Goal: Task Accomplishment & Management: Complete application form

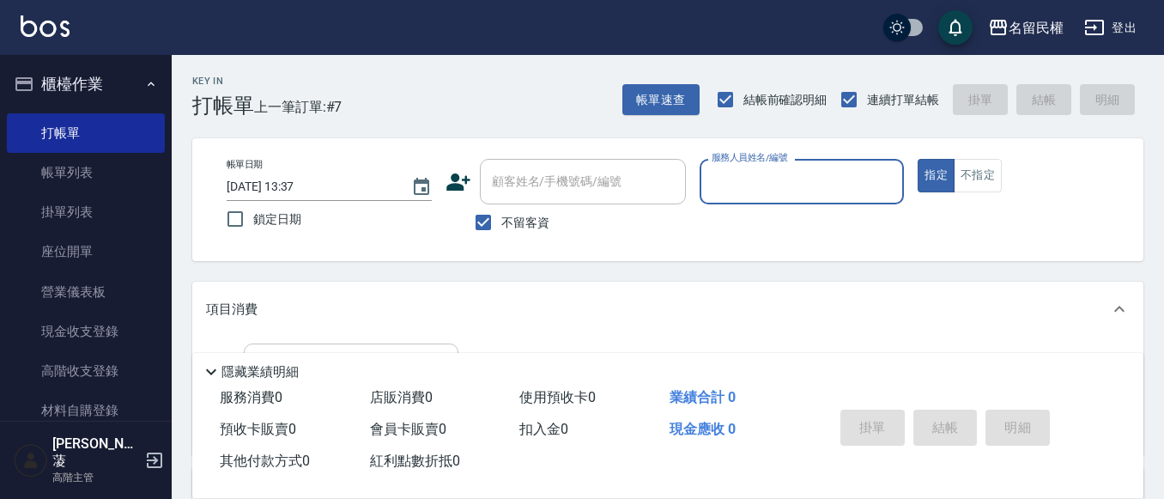
scroll to position [172, 0]
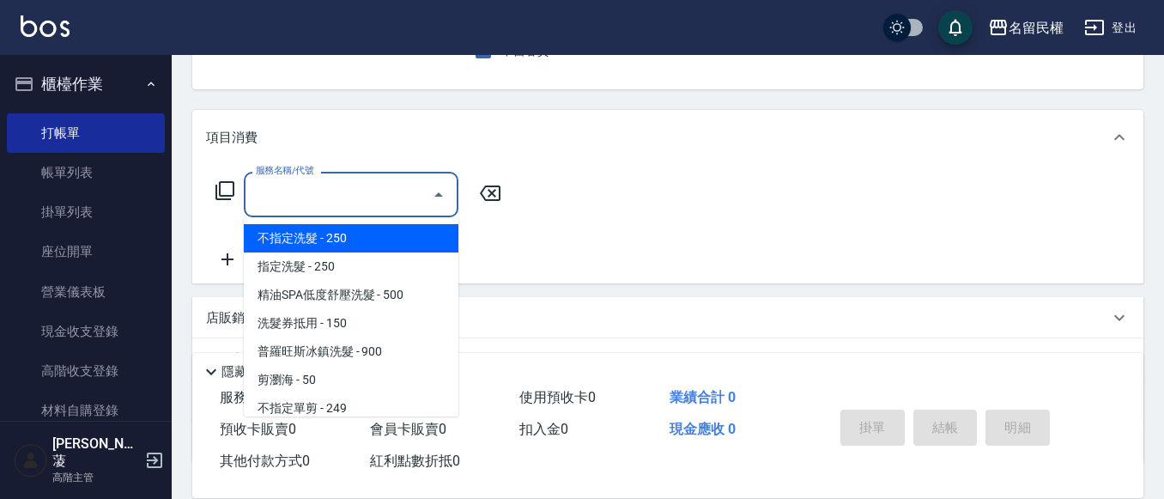
click at [344, 198] on input "服務名稱/代號" at bounding box center [338, 194] width 173 height 30
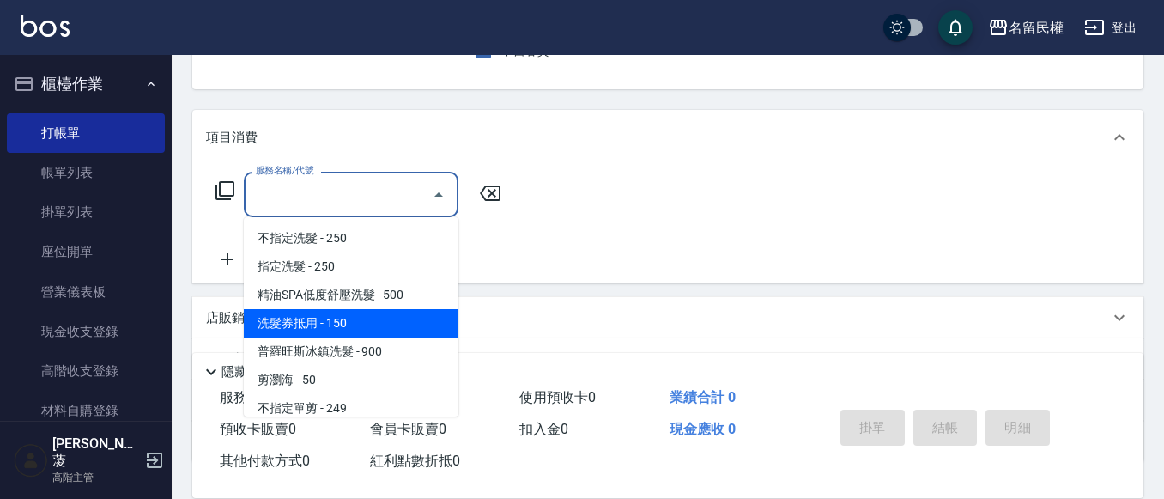
scroll to position [86, 0]
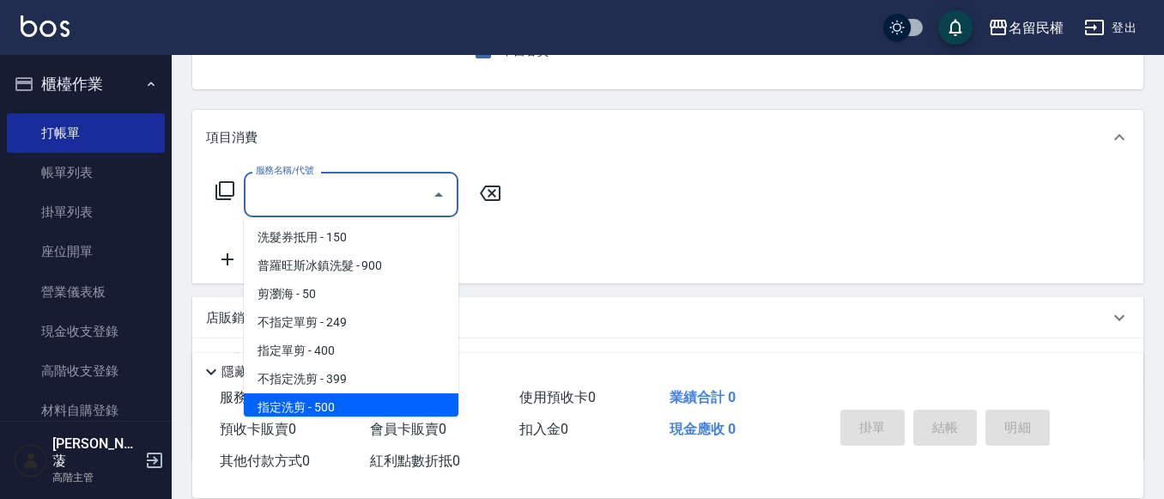
click at [336, 392] on ul "不指定洗髮 - 250 指定洗髮 - 250 精油SPA低度舒壓洗髮 - 500 洗髮券抵用 - 150 普羅旺斯冰鎮洗髮 - 900 剪瀏海 - 50 不指…" at bounding box center [351, 316] width 215 height 199
click at [326, 407] on span "指定洗剪 - 500" at bounding box center [351, 407] width 215 height 28
type input "指定洗剪(205)"
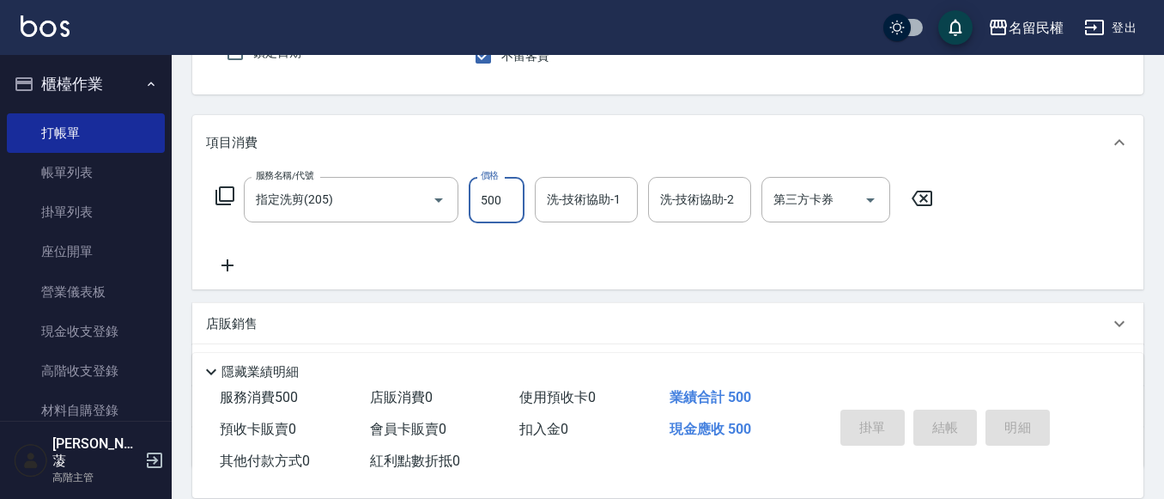
type input "6"
type input "6000"
type input "600"
click at [610, 202] on input "洗-技術協助-1" at bounding box center [587, 200] width 88 height 30
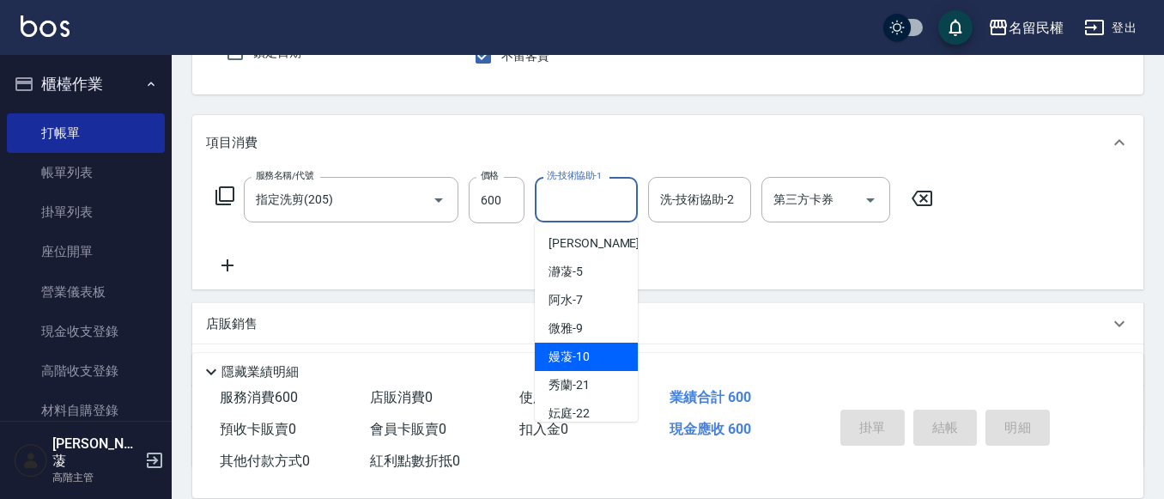
scroll to position [86, 0]
click at [599, 356] on span "[PERSON_NAME]-23" at bounding box center [603, 356] width 108 height 18
type input "[PERSON_NAME]-23"
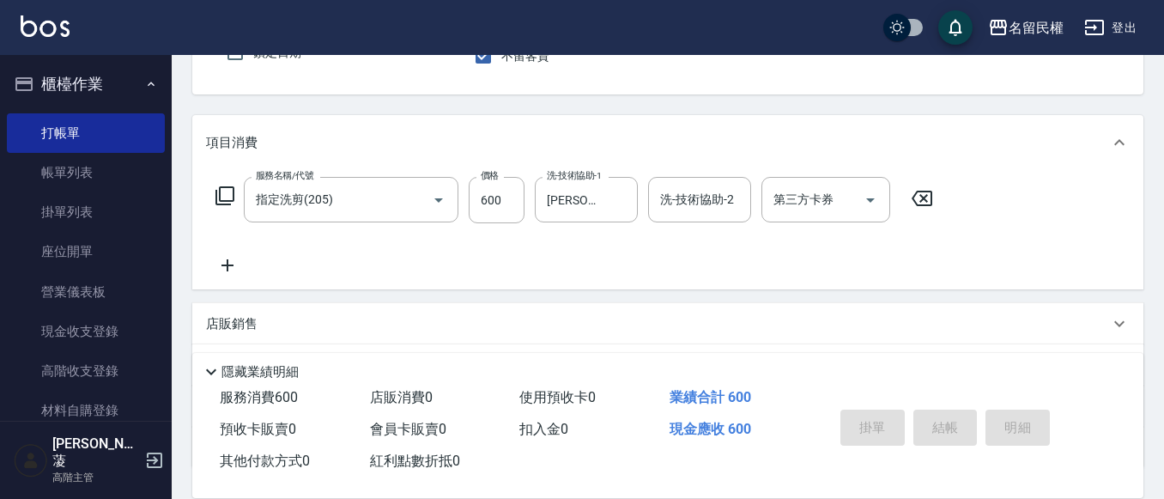
click at [230, 262] on icon at bounding box center [227, 265] width 43 height 21
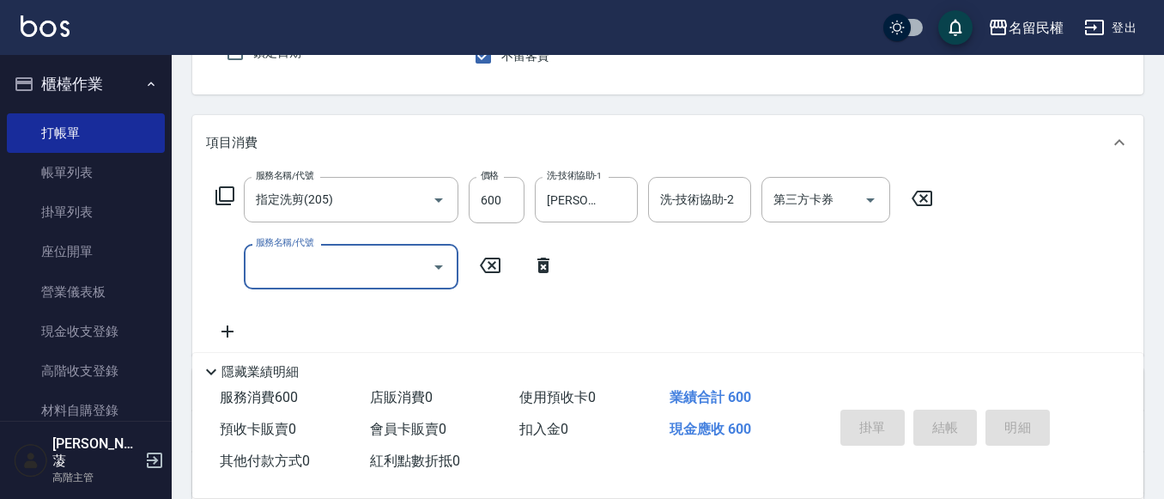
click at [339, 269] on input "服務名稱/代號" at bounding box center [338, 267] width 173 height 30
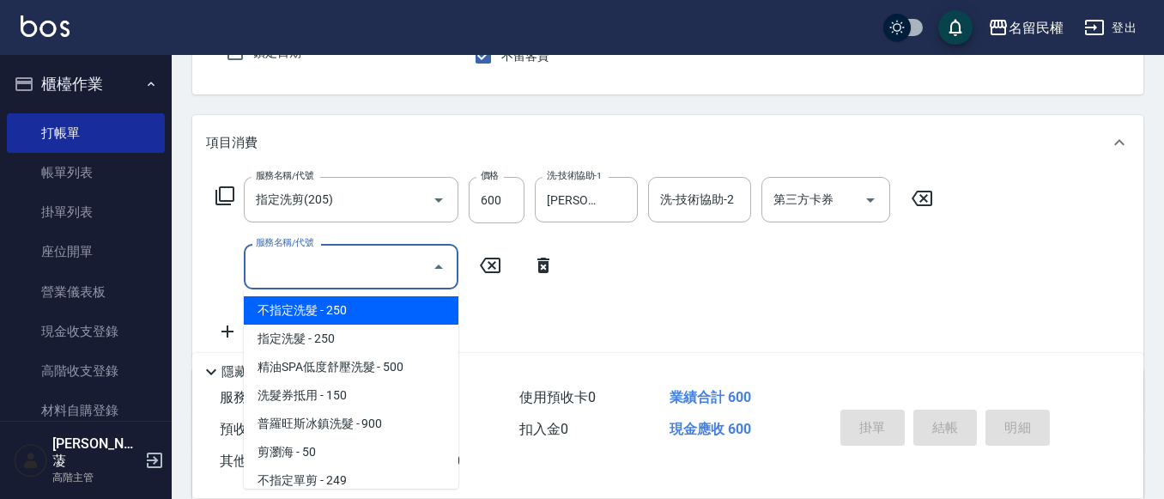
click at [266, 269] on input "服務名稱/代號" at bounding box center [338, 267] width 173 height 30
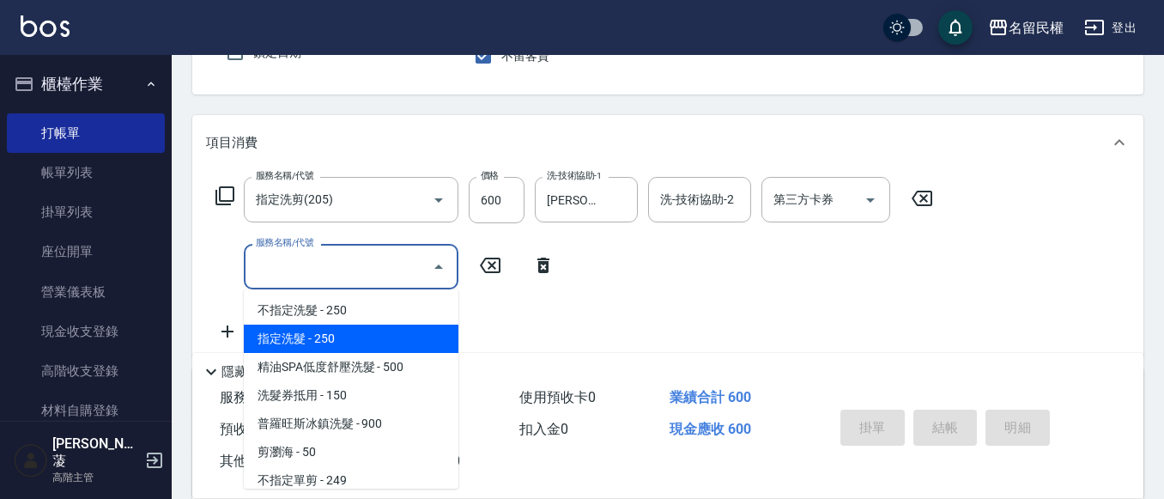
click at [318, 340] on span "指定洗髮 - 250" at bounding box center [351, 339] width 215 height 28
type input "指定洗髮(102)"
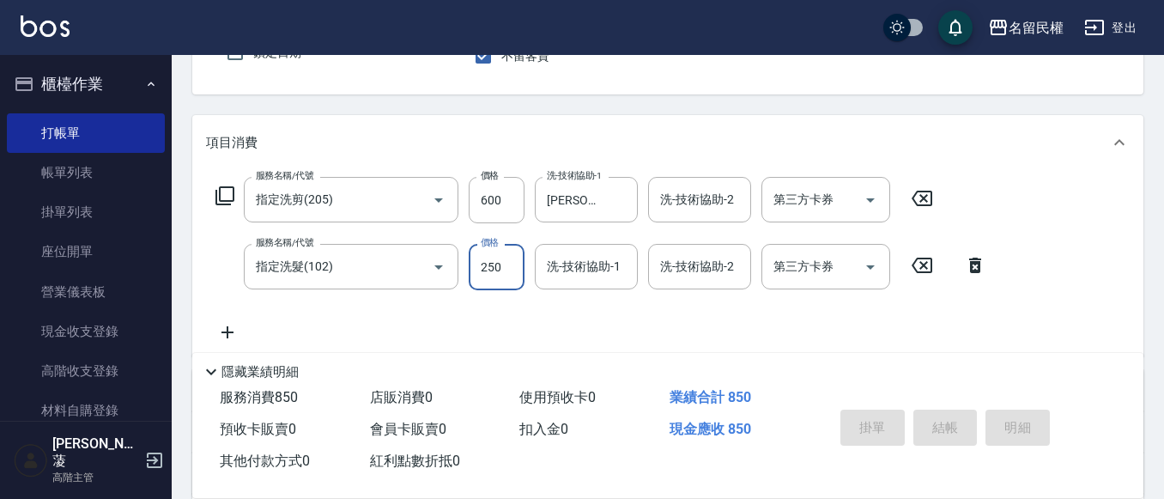
type input "3"
type input "300"
click at [497, 264] on input "3" at bounding box center [497, 267] width 56 height 46
type input "300"
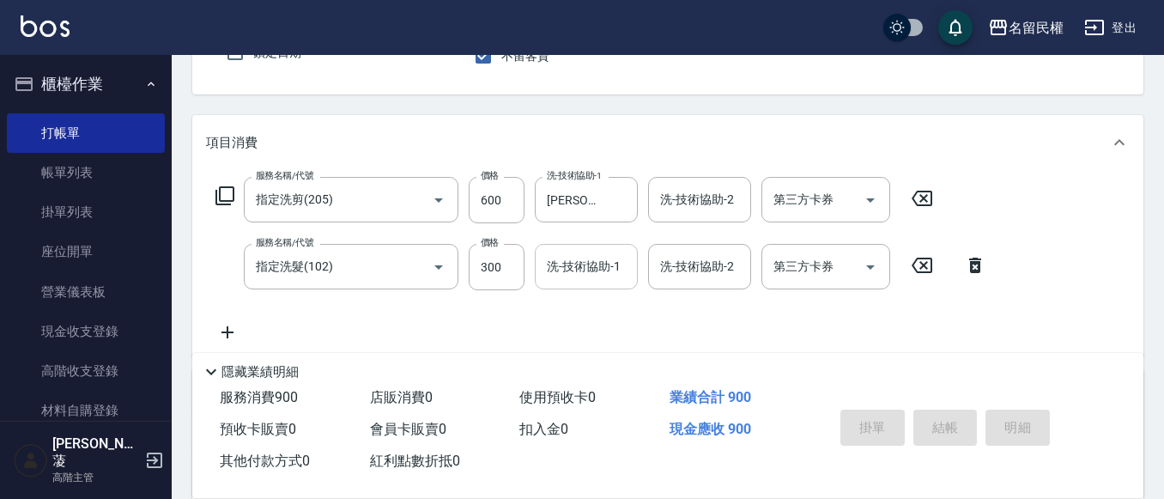
click at [594, 264] on input "洗-技術協助-1" at bounding box center [587, 267] width 88 height 30
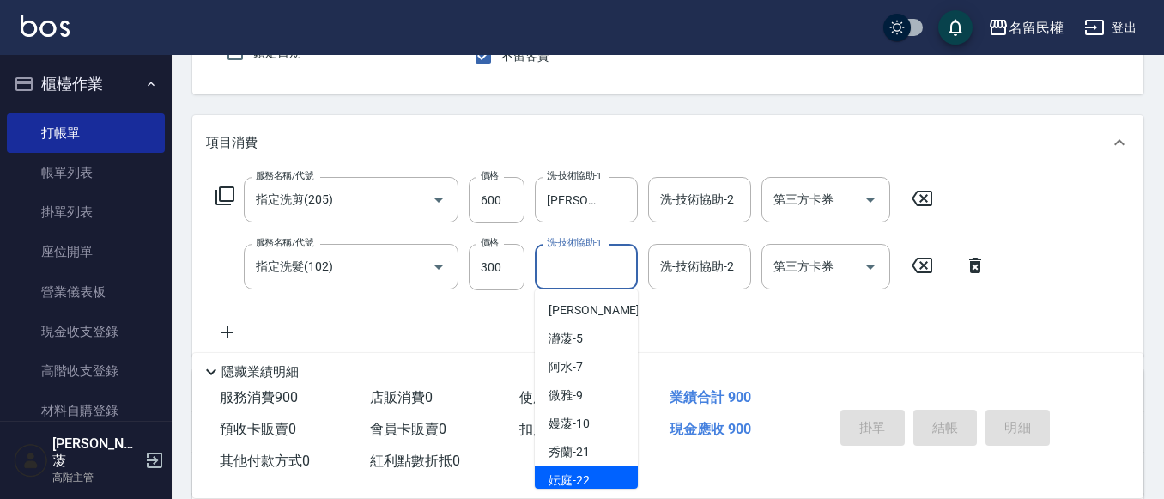
click at [584, 473] on span "妘庭 -22" at bounding box center [569, 480] width 41 height 18
type input "妘庭-22"
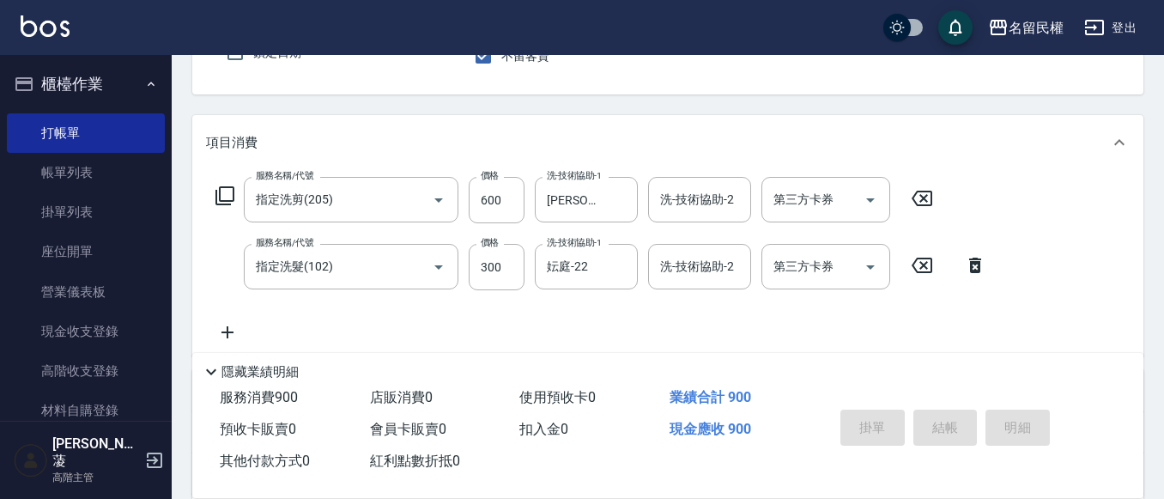
click at [921, 273] on icon at bounding box center [922, 265] width 21 height 15
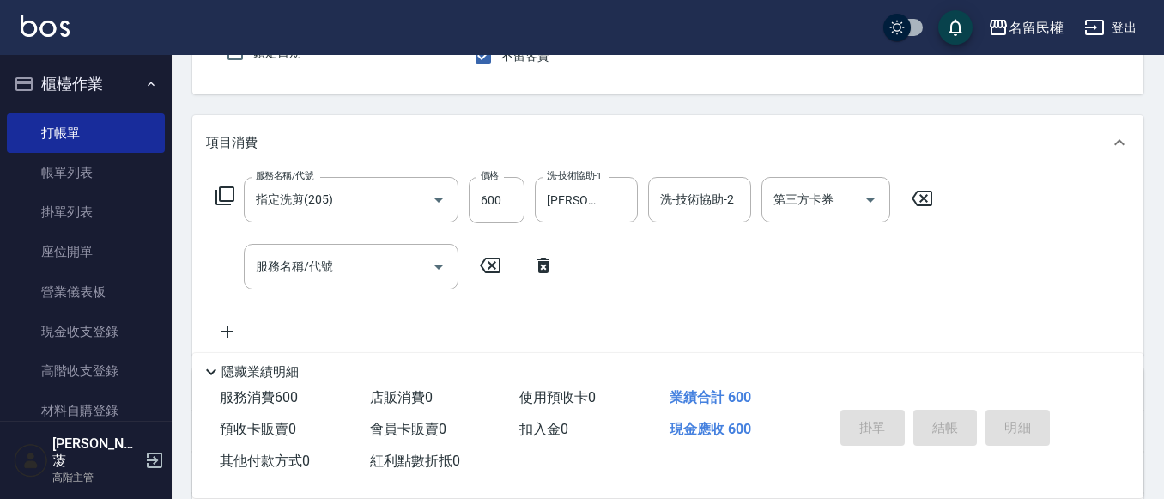
click at [554, 264] on icon at bounding box center [543, 265] width 43 height 21
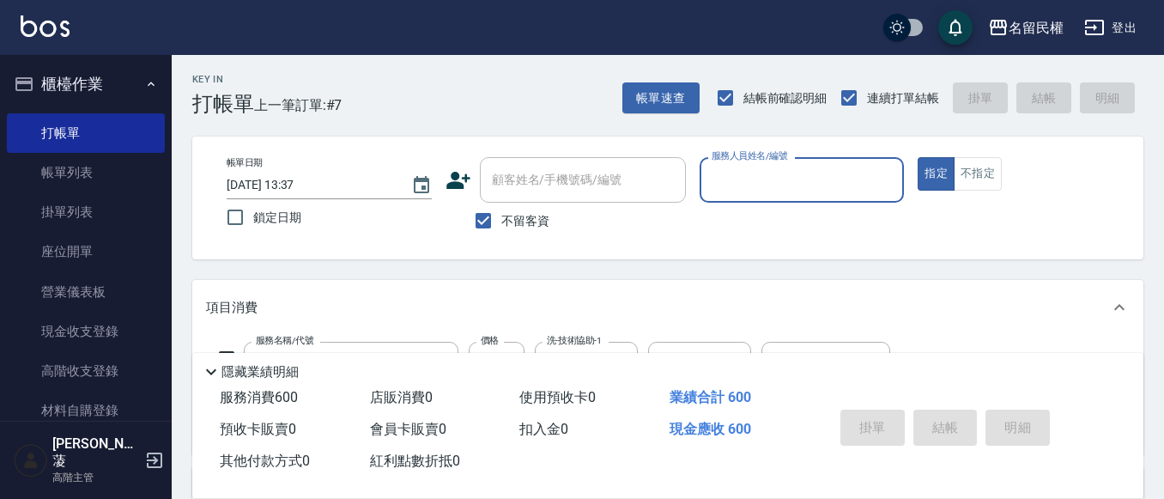
scroll to position [0, 0]
click at [816, 190] on input "服務人員姓名/編號" at bounding box center [803, 182] width 190 height 30
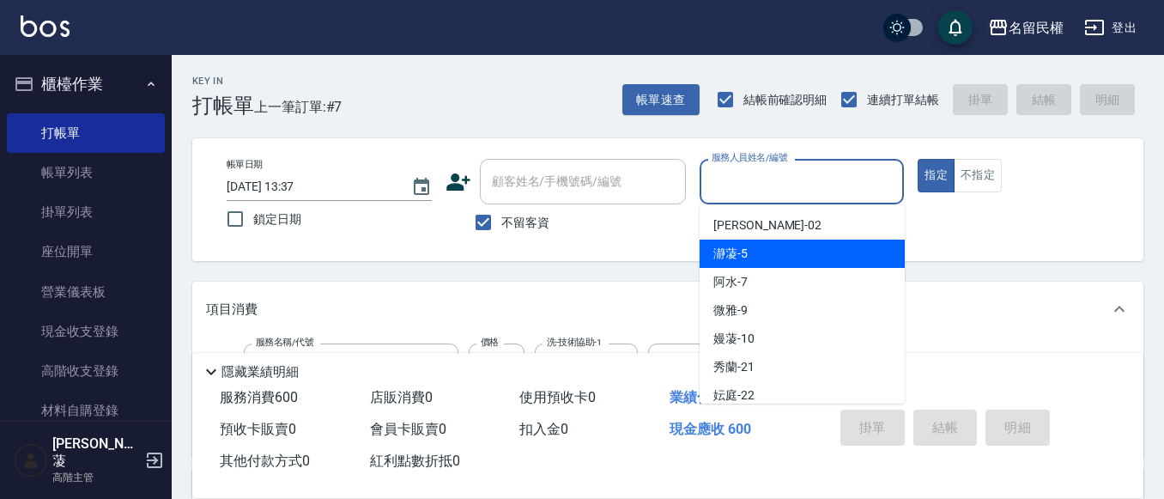
click at [775, 252] on div "瀞蓤 -5" at bounding box center [802, 254] width 205 height 28
type input "瀞蓤-5"
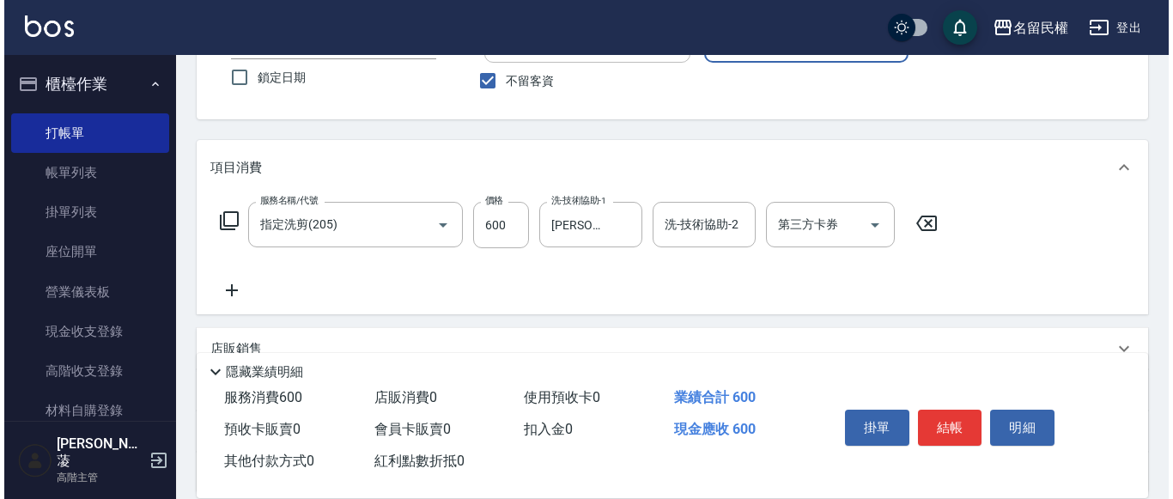
scroll to position [172, 0]
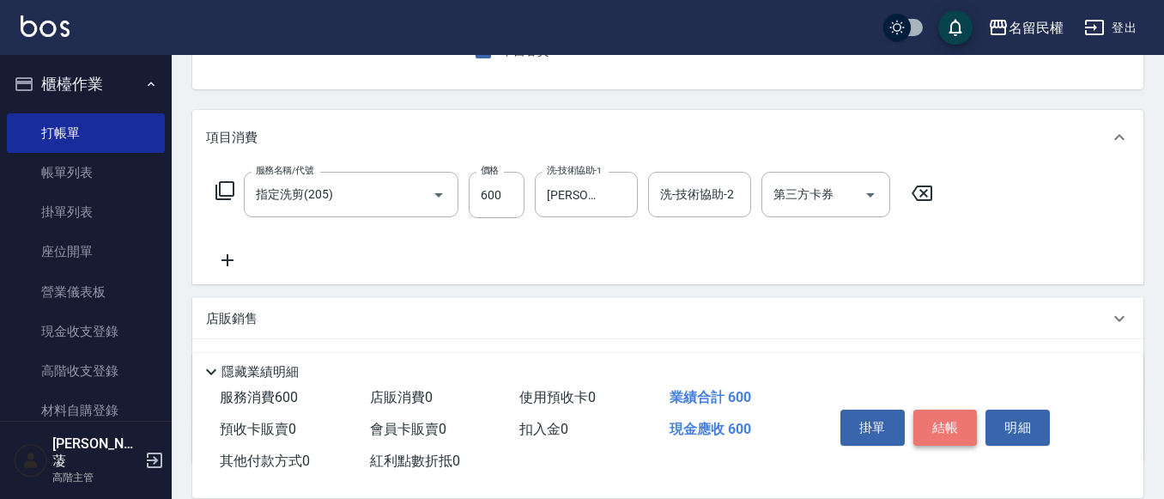
click at [941, 420] on button "結帳" at bounding box center [946, 428] width 64 height 36
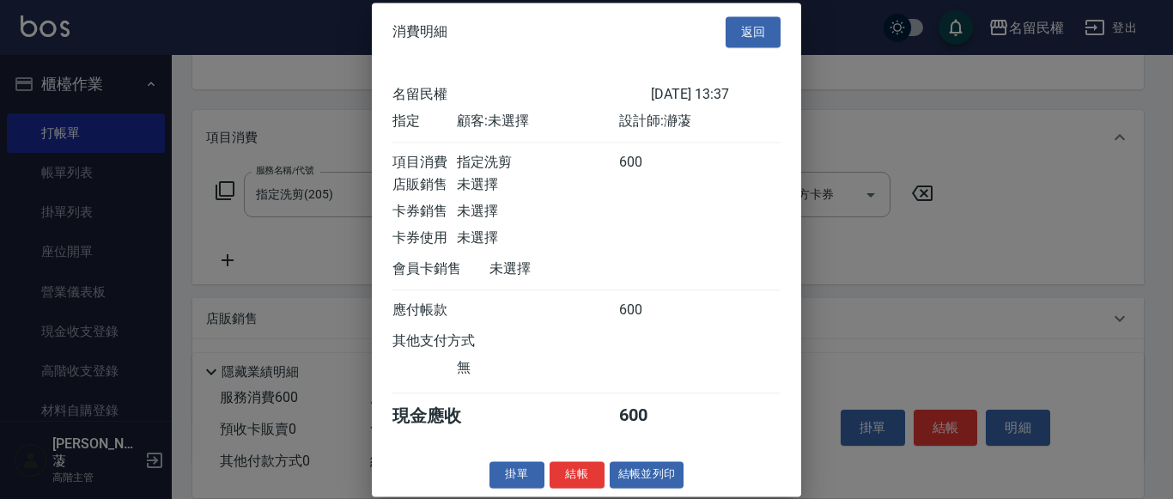
scroll to position [22, 0]
click at [572, 474] on button "結帳" at bounding box center [577, 474] width 55 height 27
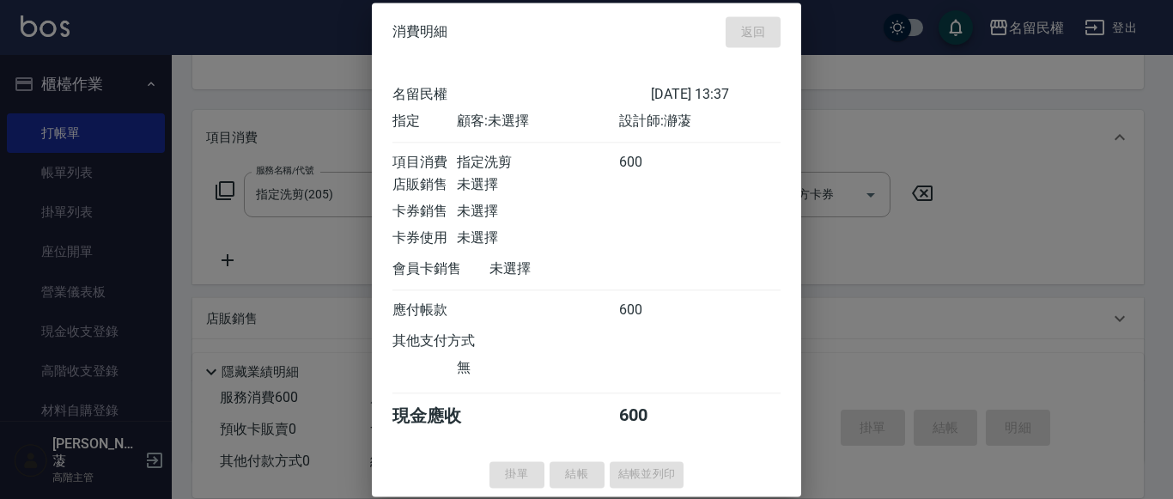
type input "[DATE] 15:43"
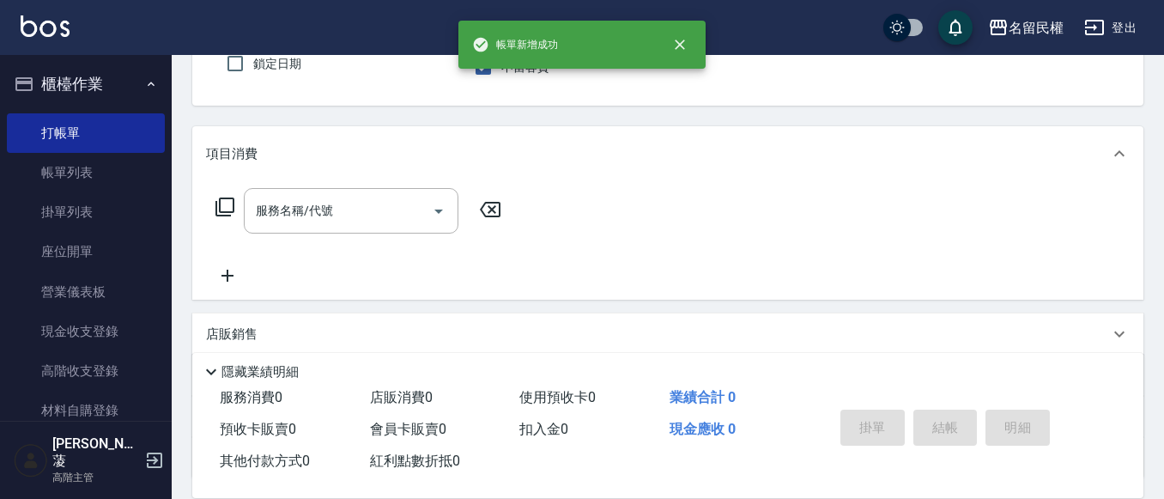
scroll to position [0, 0]
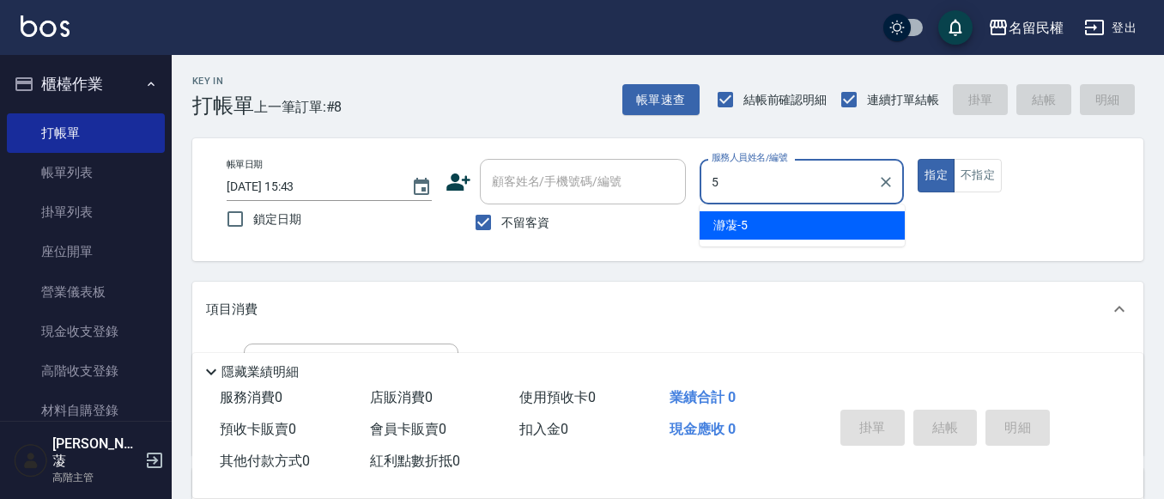
type input "瀞蓤-5"
type button "true"
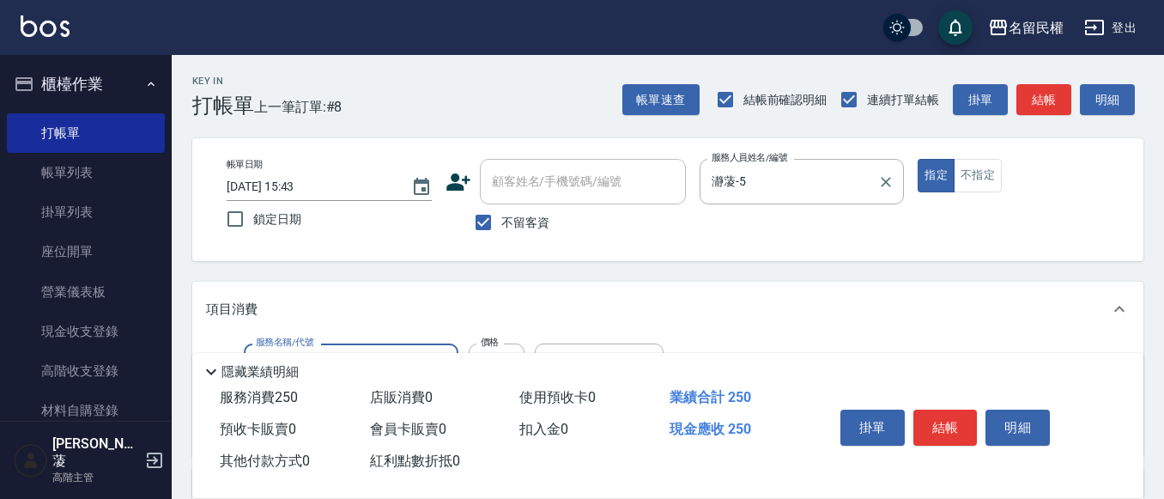
type input "指定洗髮(102)"
type input "300"
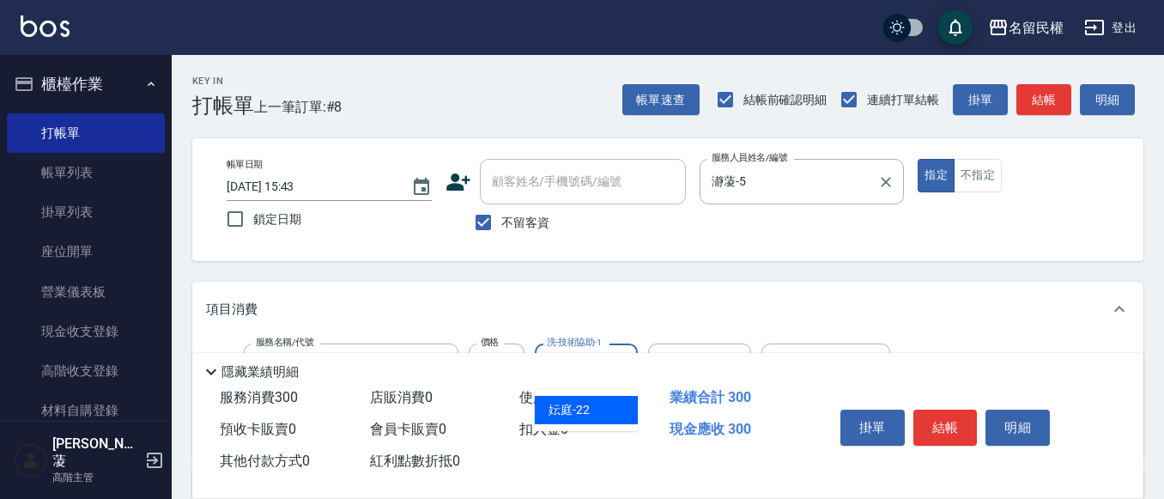
type input "妘庭-22"
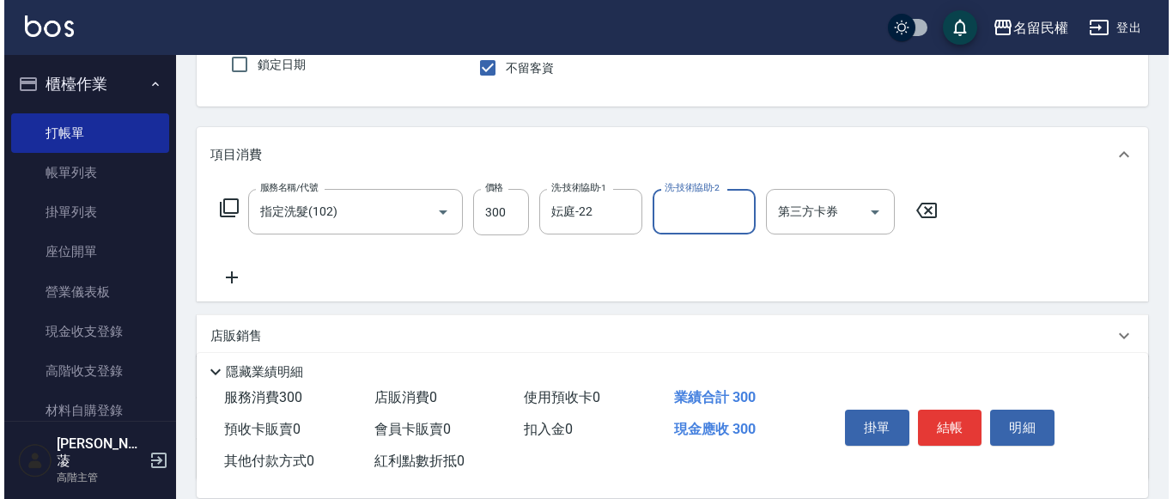
scroll to position [172, 0]
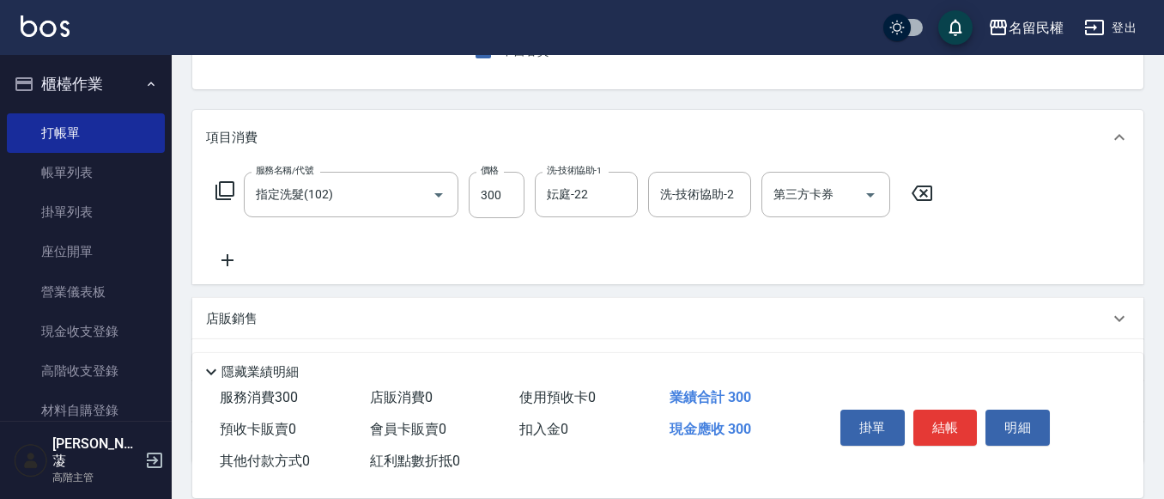
click at [925, 403] on div "掛單 結帳 明細" at bounding box center [946, 430] width 224 height 54
click at [937, 419] on button "結帳" at bounding box center [946, 428] width 64 height 36
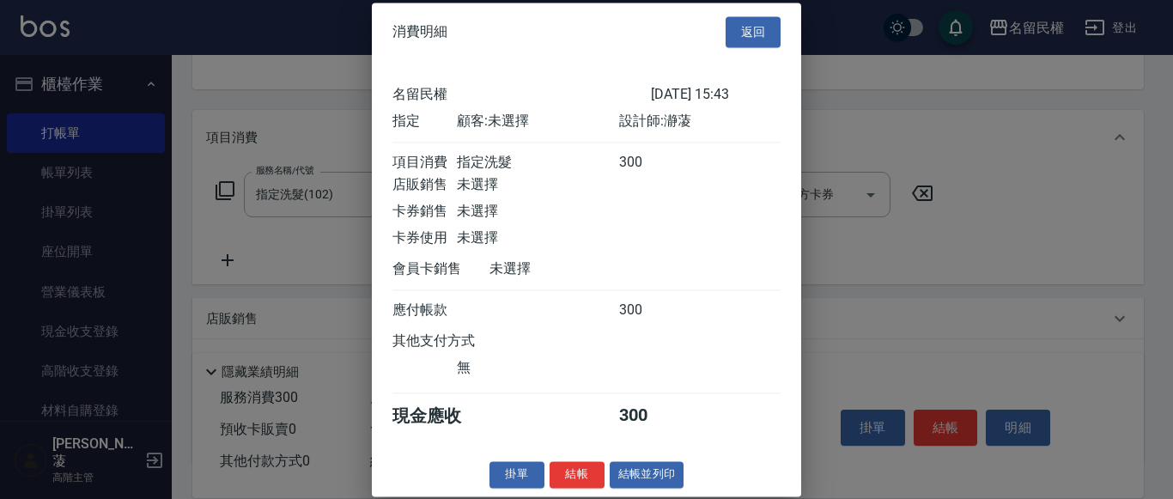
scroll to position [22, 0]
click at [569, 475] on button "結帳" at bounding box center [577, 474] width 55 height 27
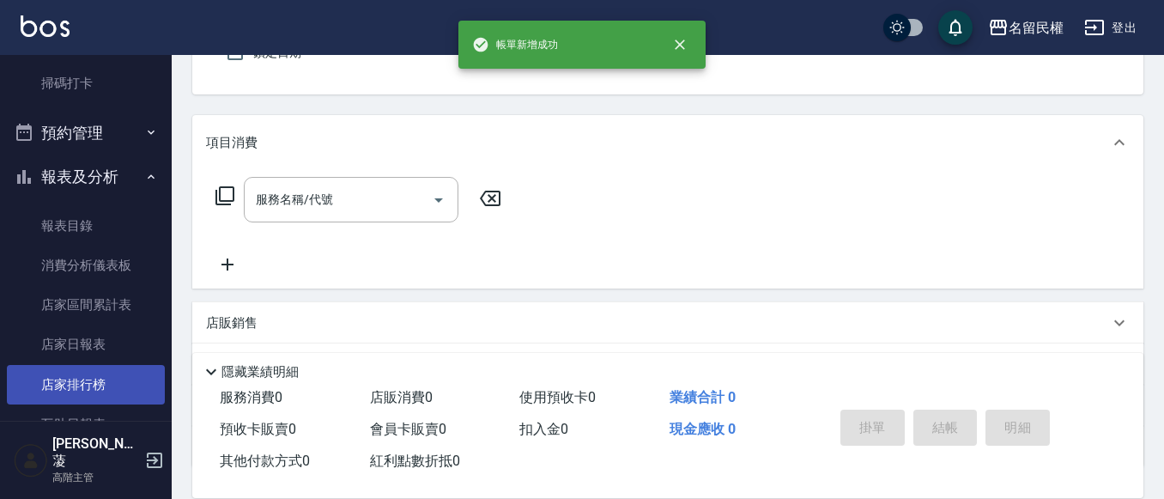
scroll to position [515, 0]
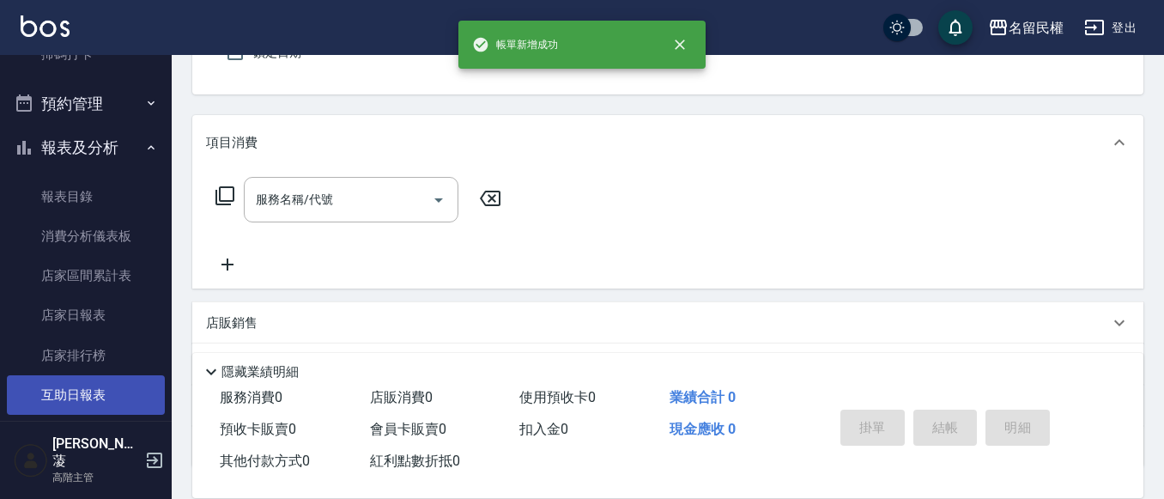
click at [105, 392] on link "互助日報表" at bounding box center [86, 395] width 158 height 40
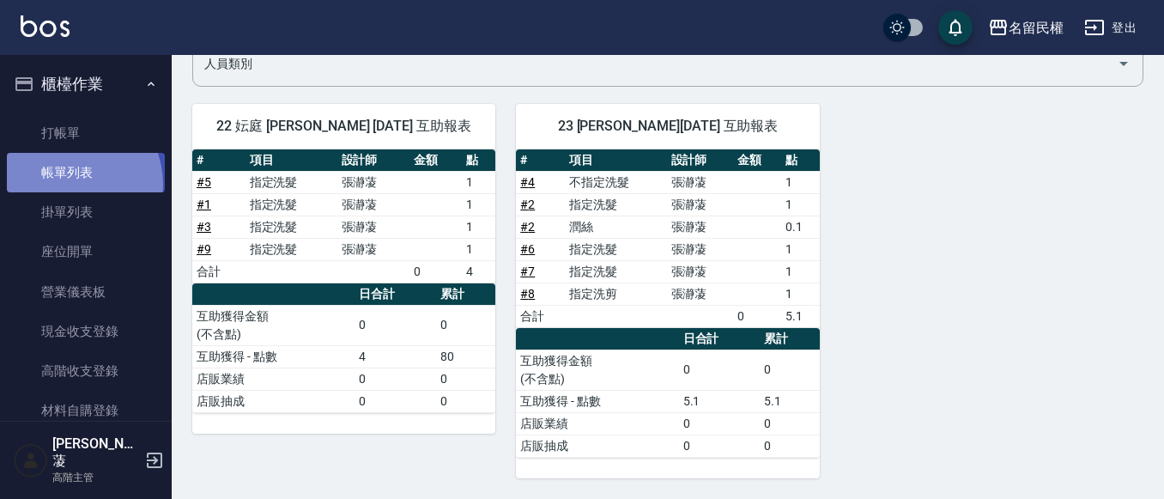
click at [67, 185] on link "帳單列表" at bounding box center [86, 173] width 158 height 40
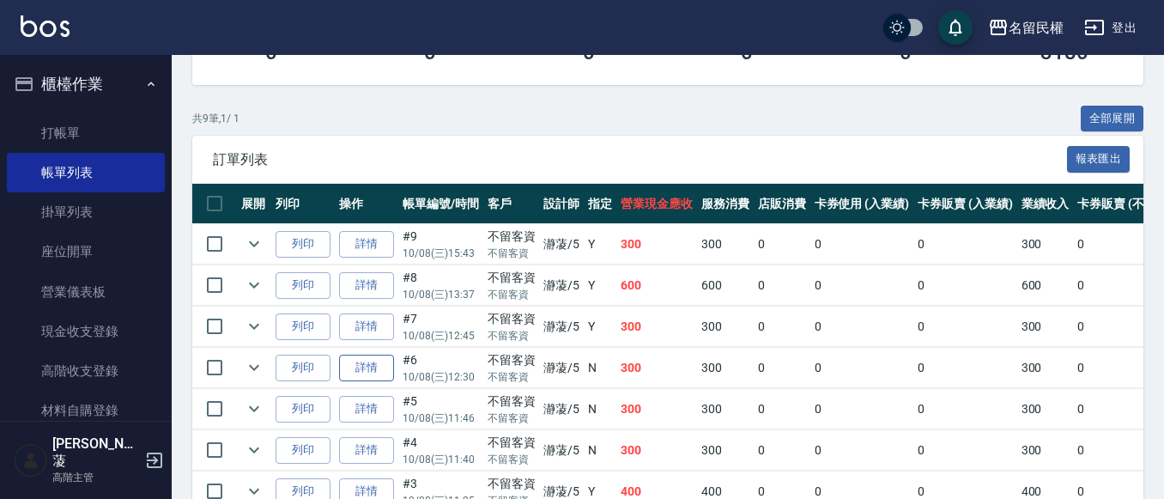
scroll to position [429, 0]
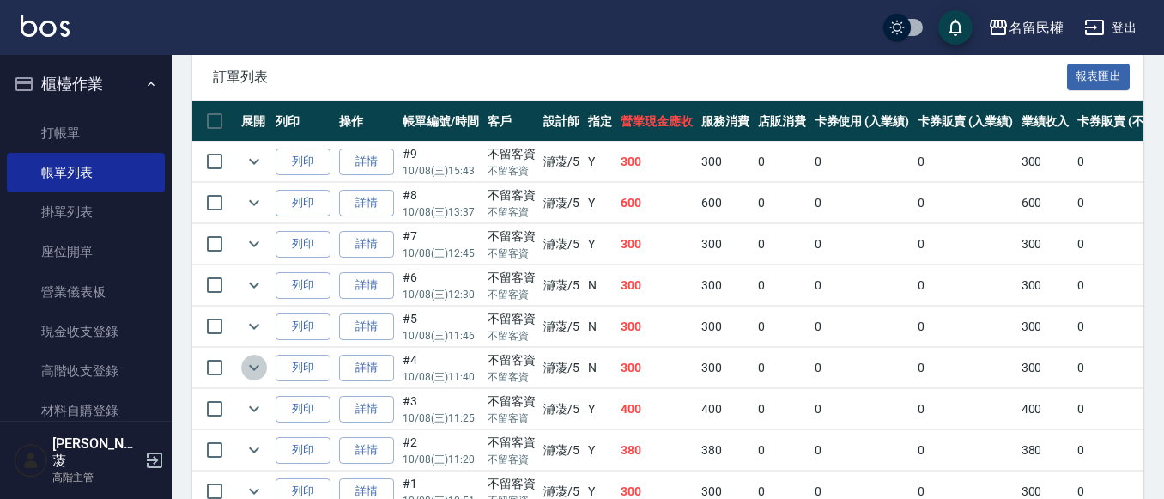
drag, startPoint x: 244, startPoint y: 374, endPoint x: 241, endPoint y: 365, distance: 9.8
click at [244, 374] on icon "expand row" at bounding box center [254, 367] width 21 height 21
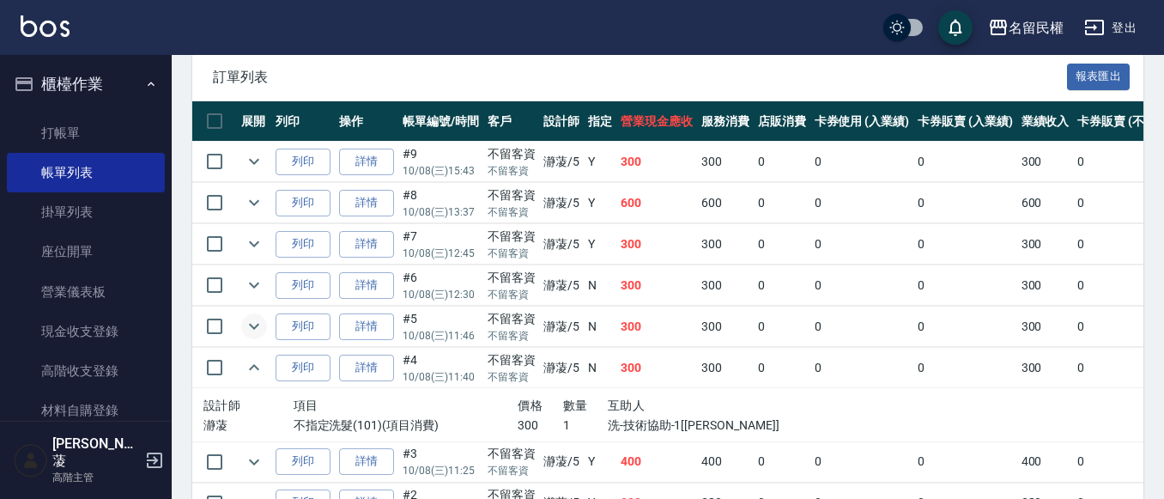
click at [252, 319] on icon "expand row" at bounding box center [254, 326] width 21 height 21
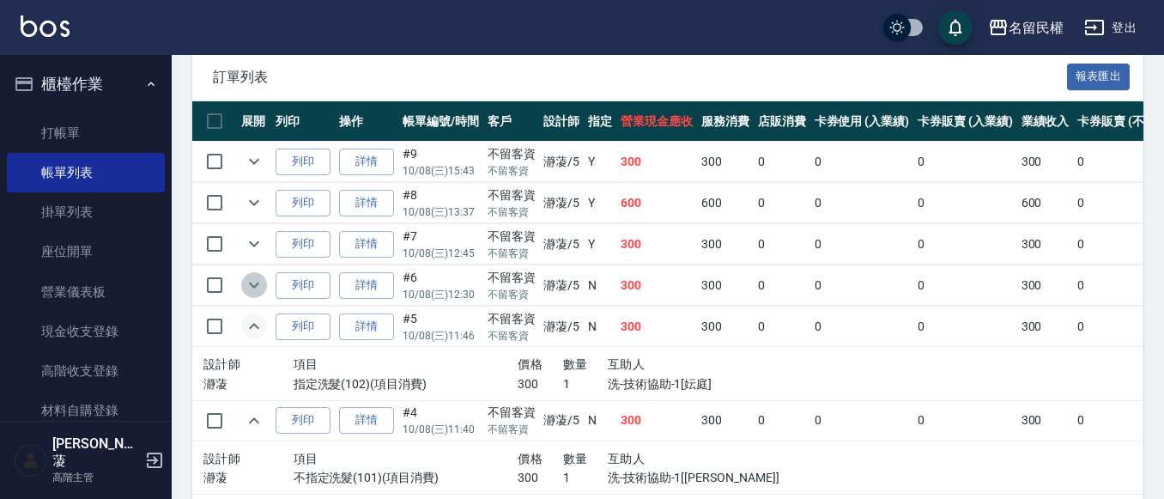
click at [248, 282] on icon "expand row" at bounding box center [254, 285] width 21 height 21
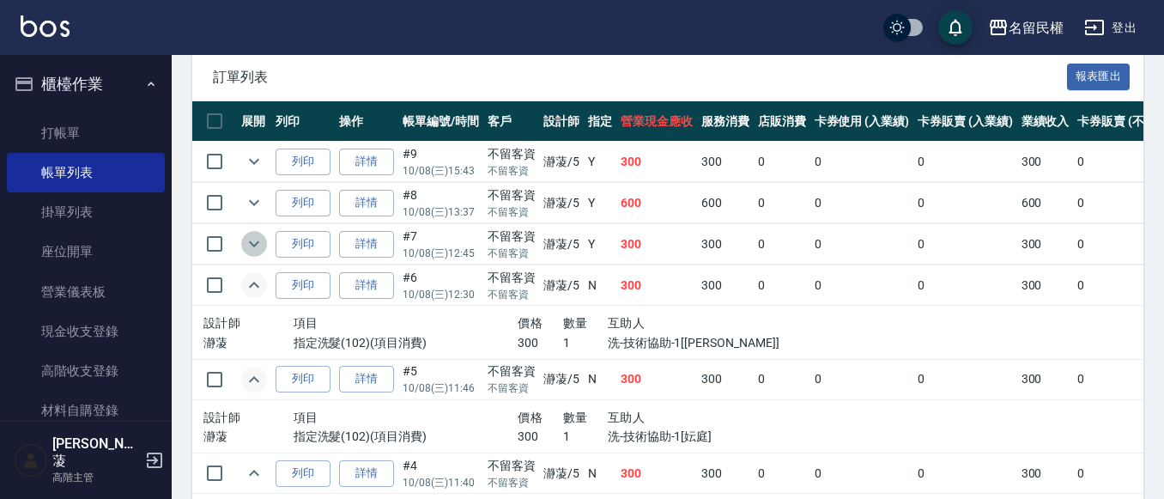
click at [248, 241] on icon "expand row" at bounding box center [254, 244] width 21 height 21
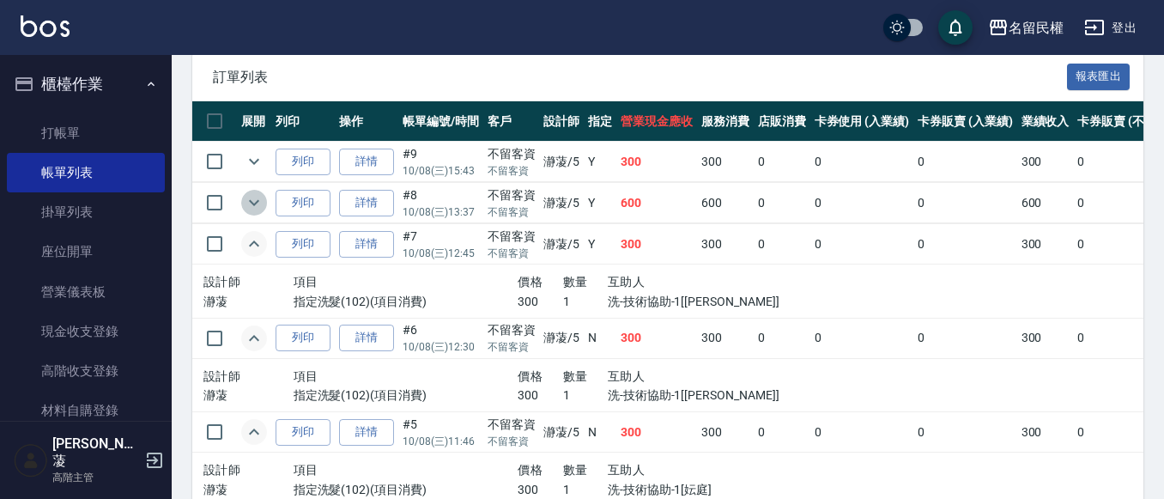
click at [256, 210] on icon "expand row" at bounding box center [254, 202] width 21 height 21
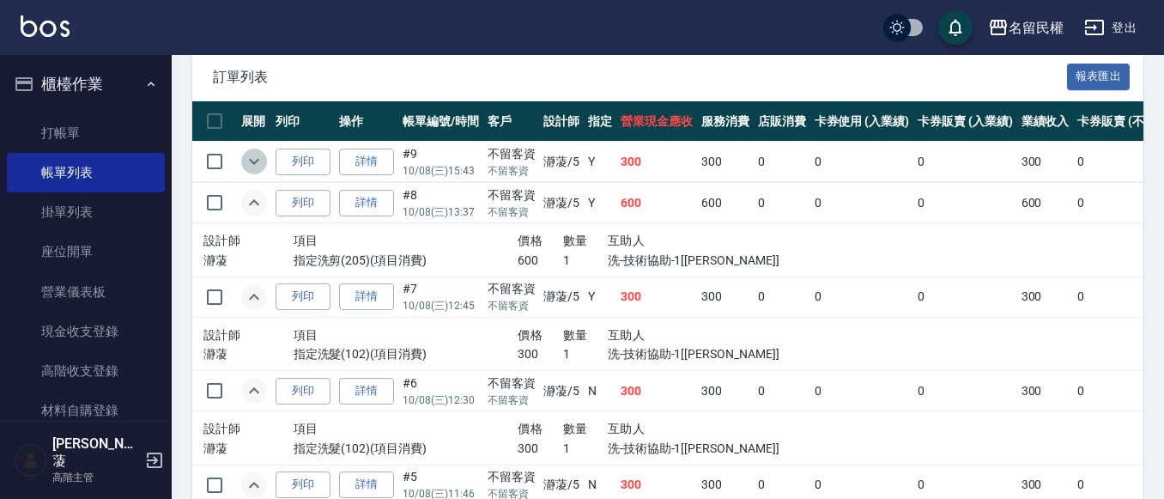
click at [254, 151] on icon "expand row" at bounding box center [254, 161] width 21 height 21
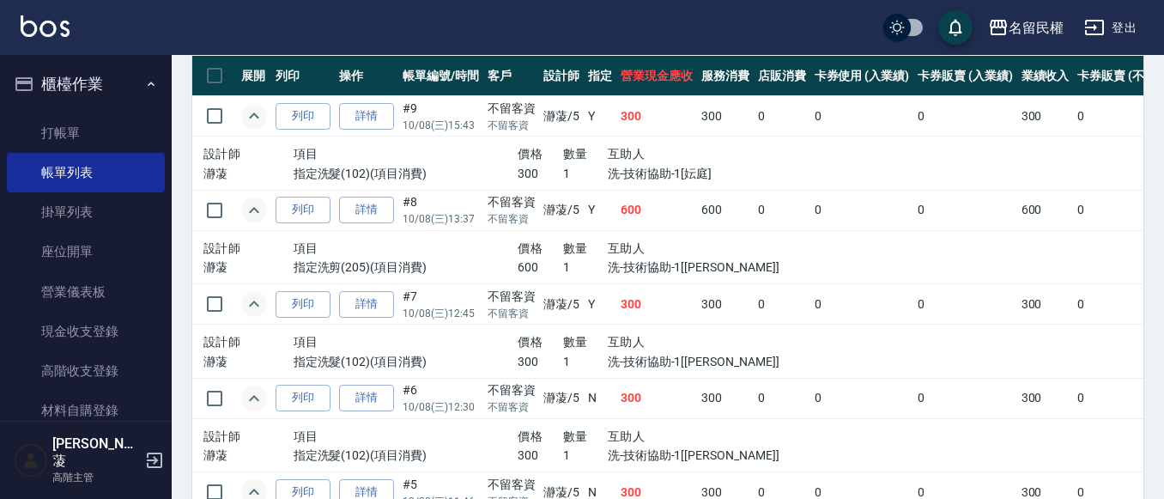
scroll to position [515, 0]
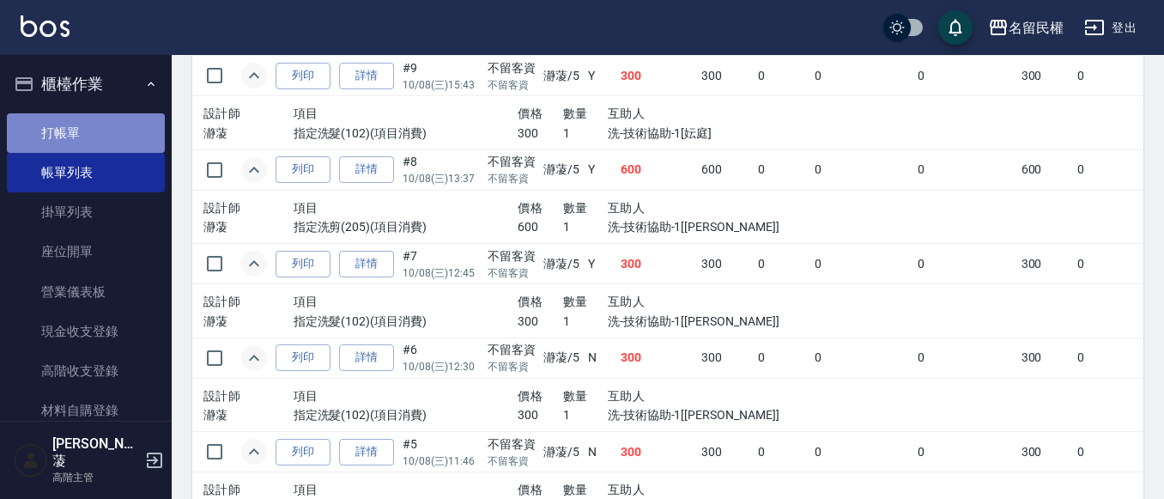
click at [97, 132] on link "打帳單" at bounding box center [86, 133] width 158 height 40
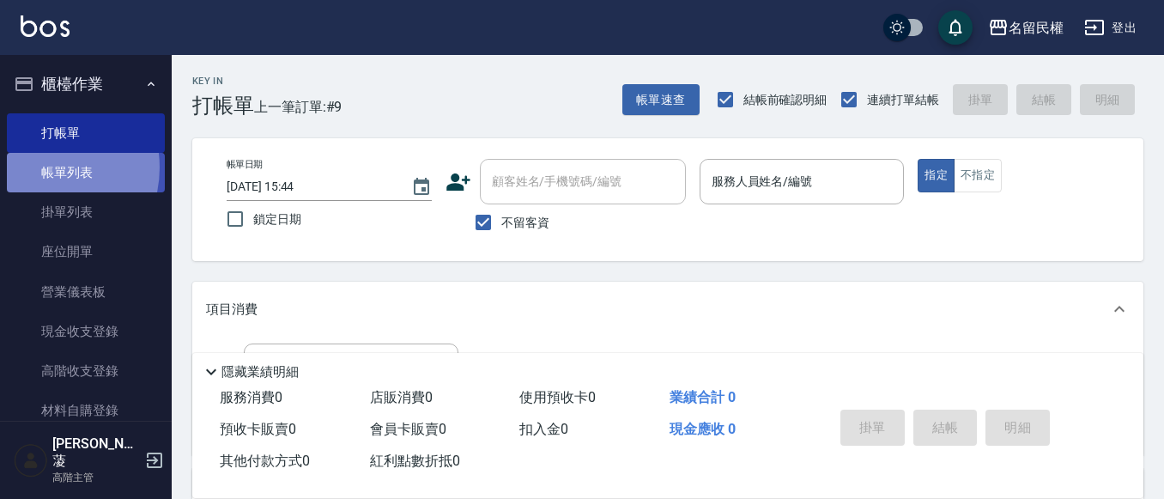
click at [38, 165] on link "帳單列表" at bounding box center [86, 173] width 158 height 40
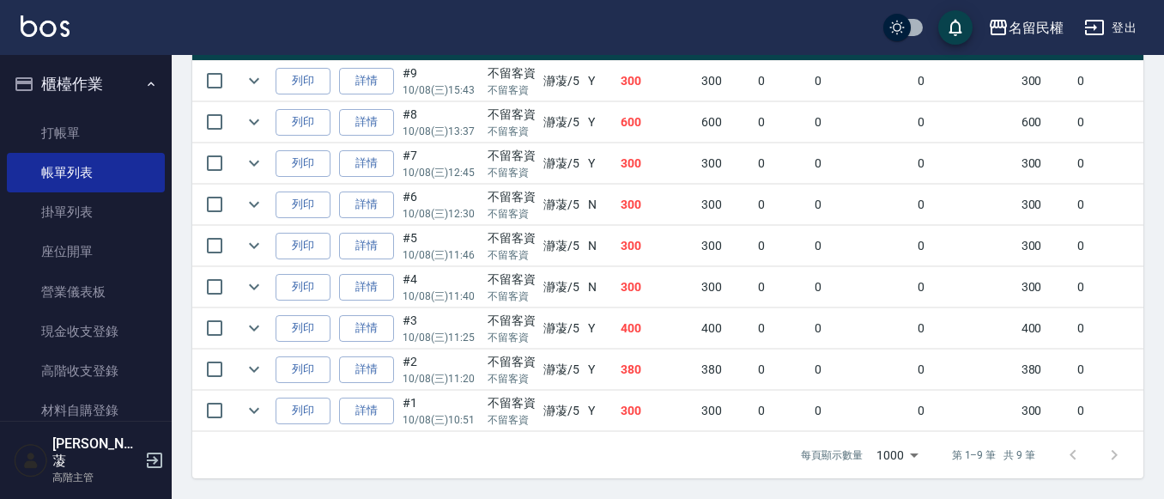
scroll to position [523, 0]
click at [257, 400] on icon "expand row" at bounding box center [254, 410] width 21 height 21
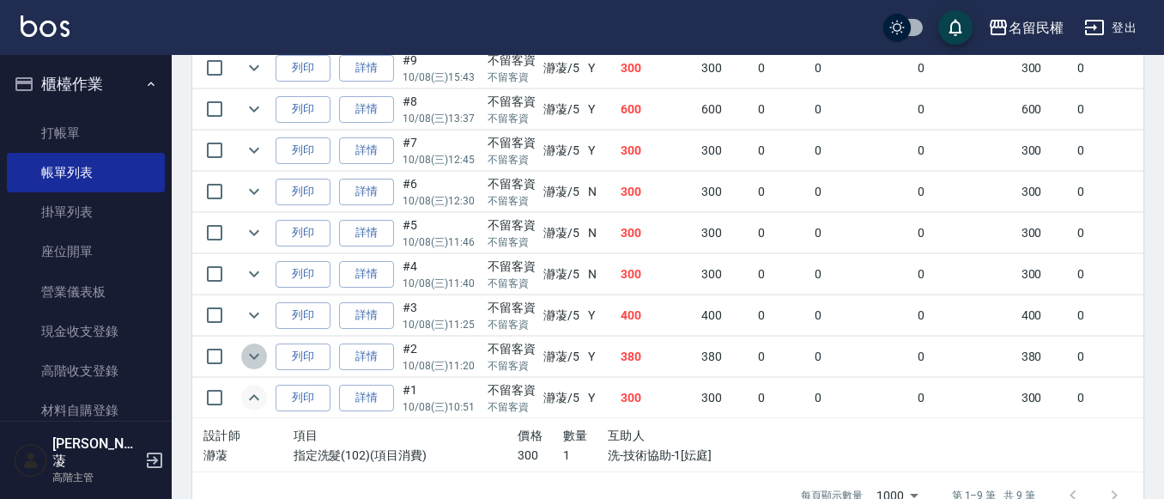
click at [249, 348] on icon "expand row" at bounding box center [254, 356] width 21 height 21
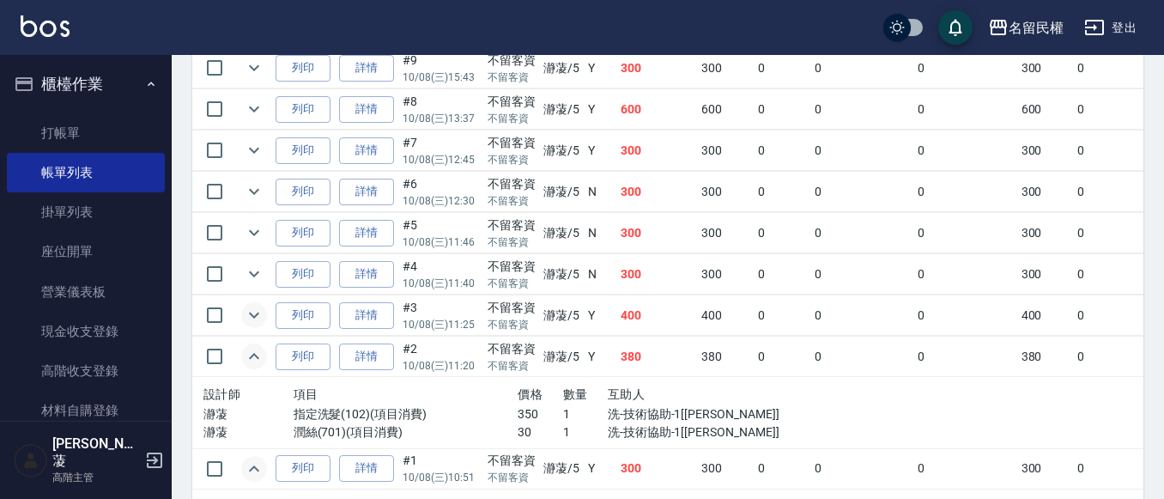
click at [246, 310] on icon "expand row" at bounding box center [254, 315] width 21 height 21
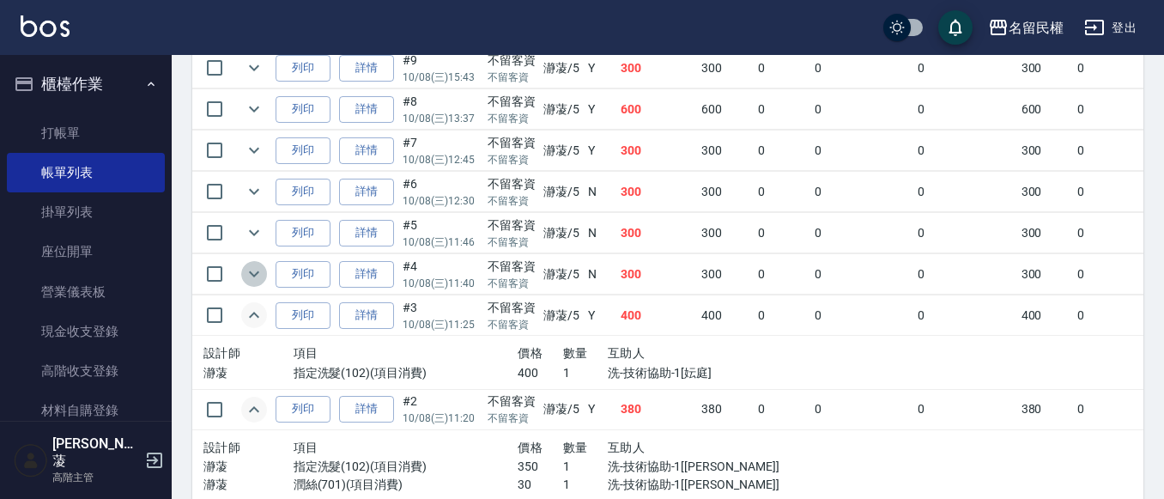
click at [245, 266] on icon "expand row" at bounding box center [254, 274] width 21 height 21
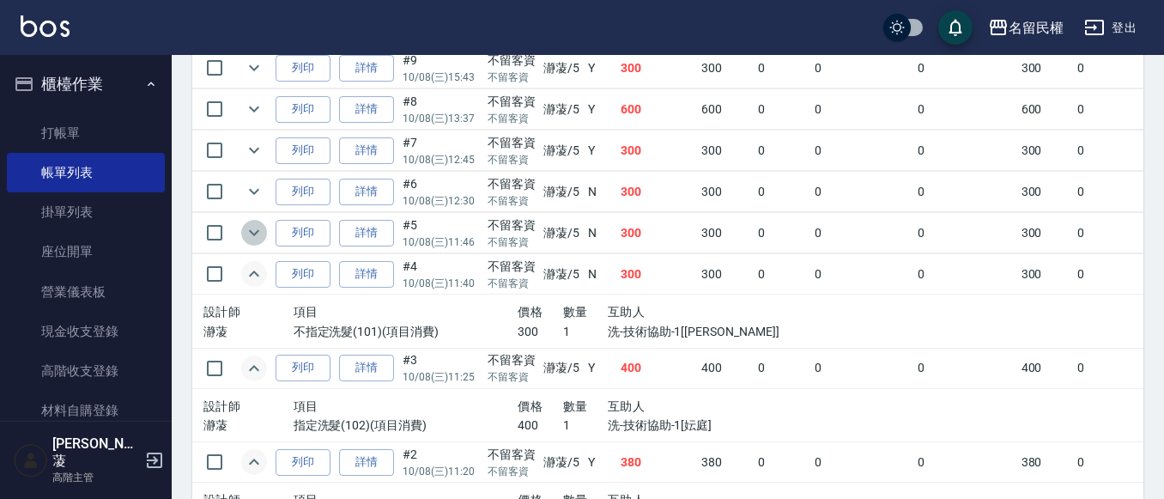
click at [246, 232] on icon "expand row" at bounding box center [254, 232] width 21 height 21
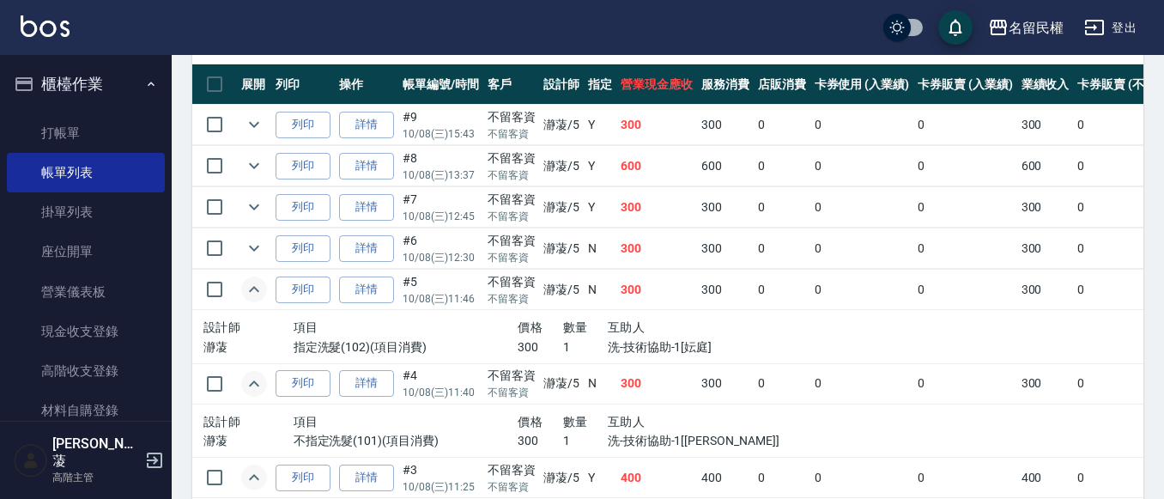
scroll to position [437, 0]
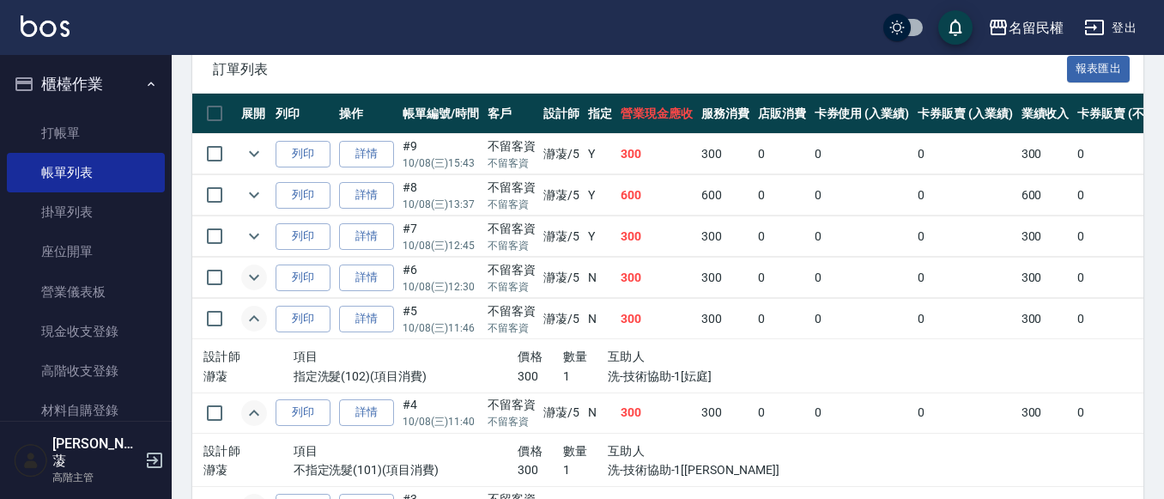
click at [256, 279] on icon "expand row" at bounding box center [254, 278] width 10 height 6
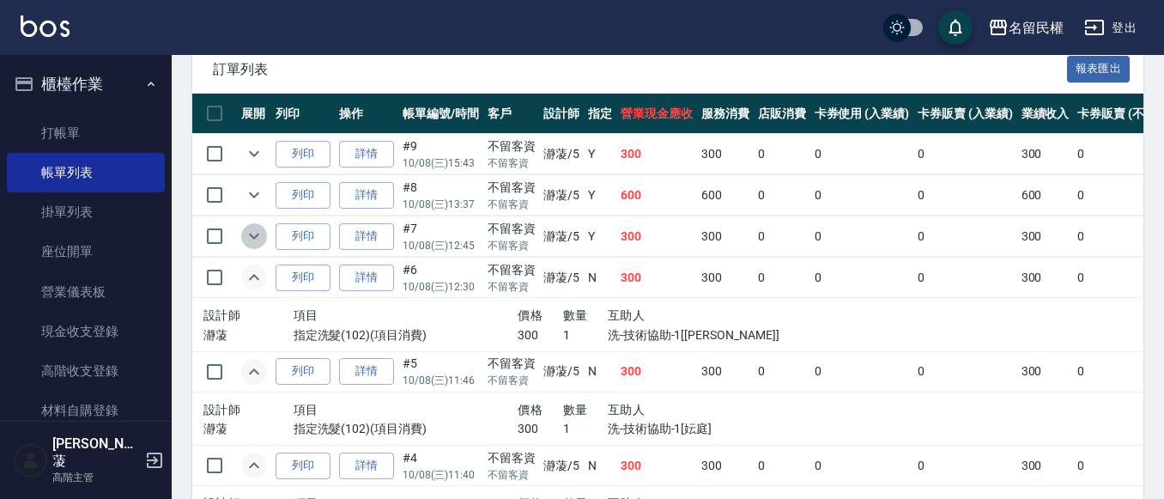
click at [259, 232] on icon "expand row" at bounding box center [254, 236] width 21 height 21
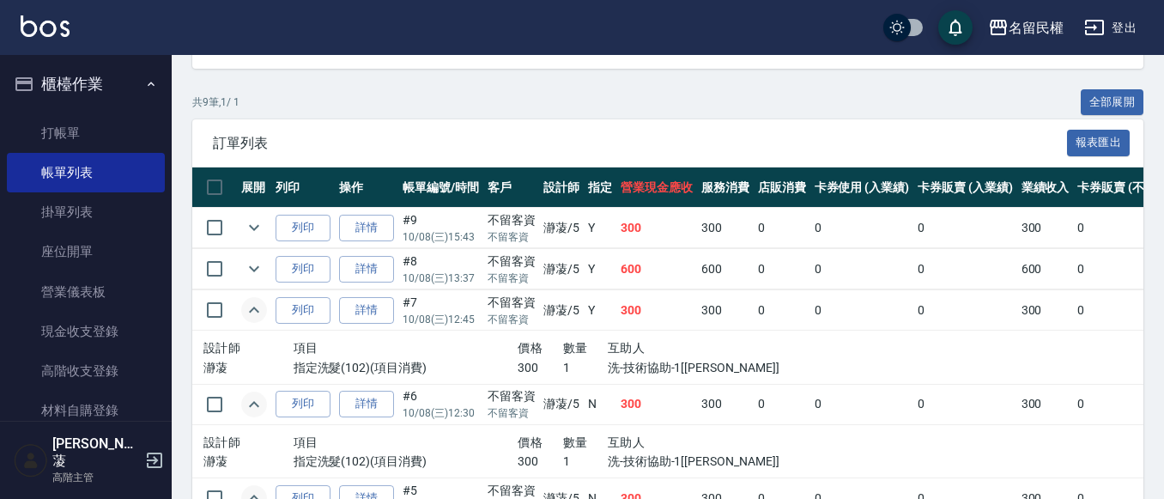
scroll to position [351, 0]
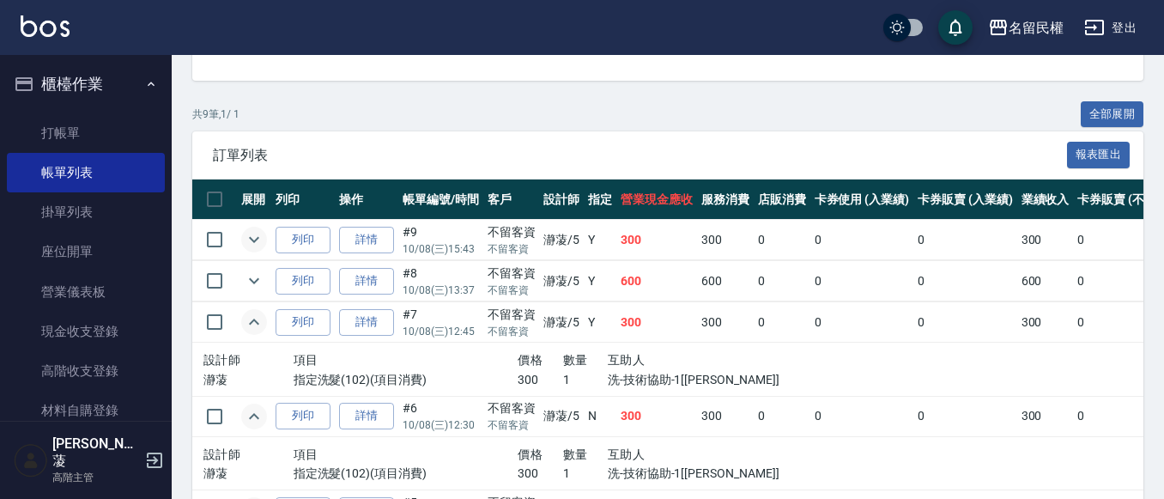
click at [263, 241] on icon "expand row" at bounding box center [254, 239] width 21 height 21
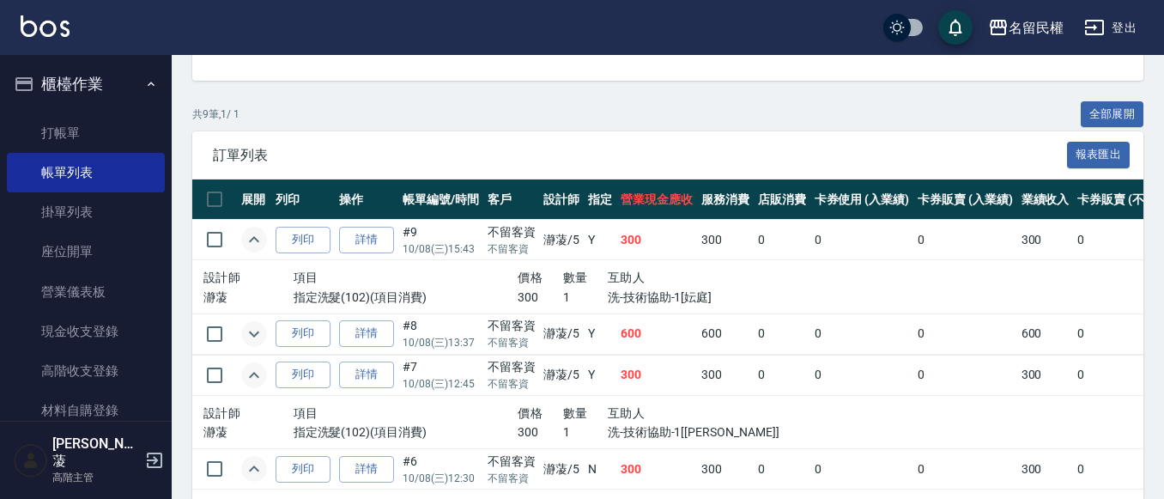
click at [257, 332] on icon "expand row" at bounding box center [254, 334] width 10 height 6
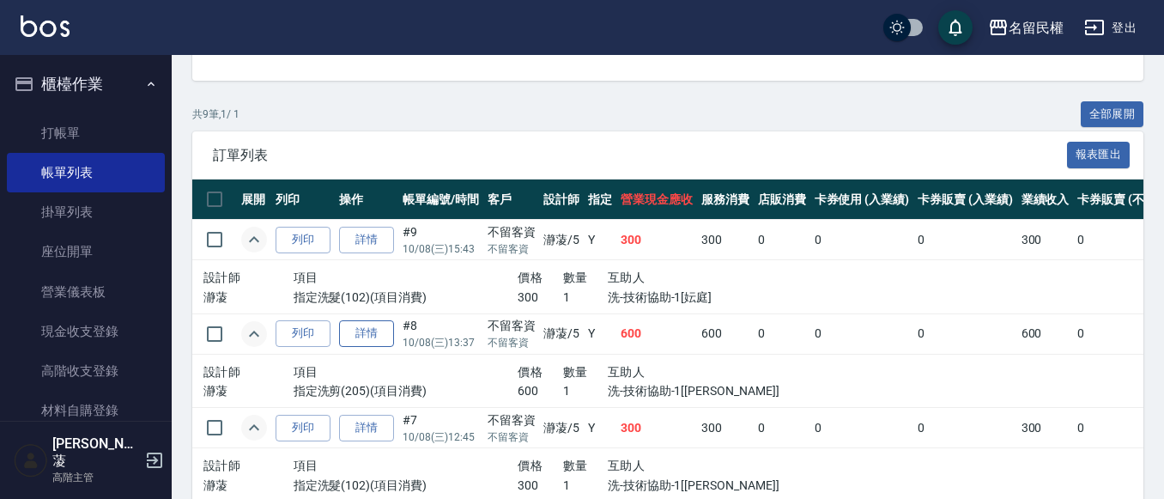
scroll to position [523, 0]
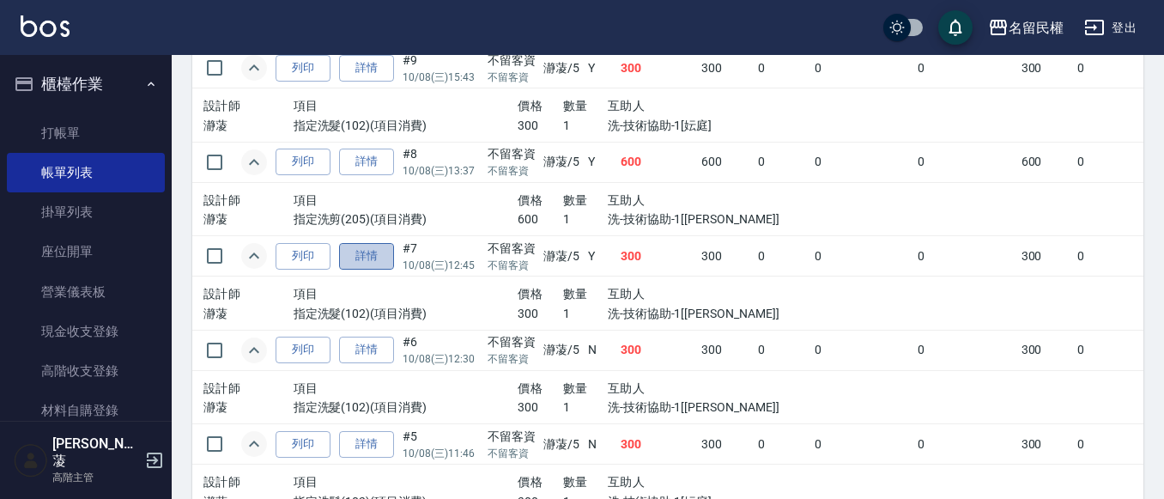
click at [377, 258] on link "詳情" at bounding box center [366, 256] width 55 height 27
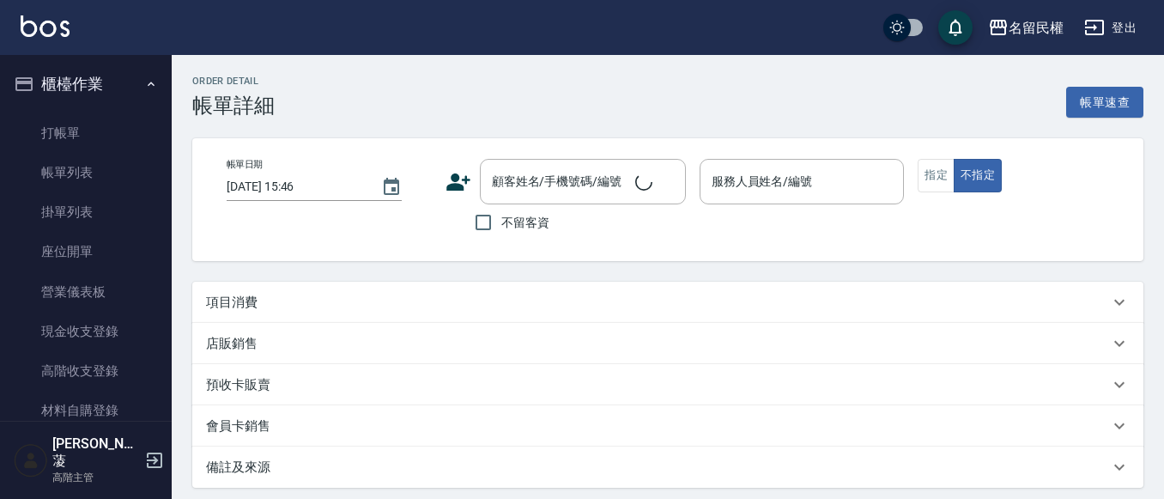
type input "[DATE] 12:45"
checkbox input "true"
type input "瀞蓤-5"
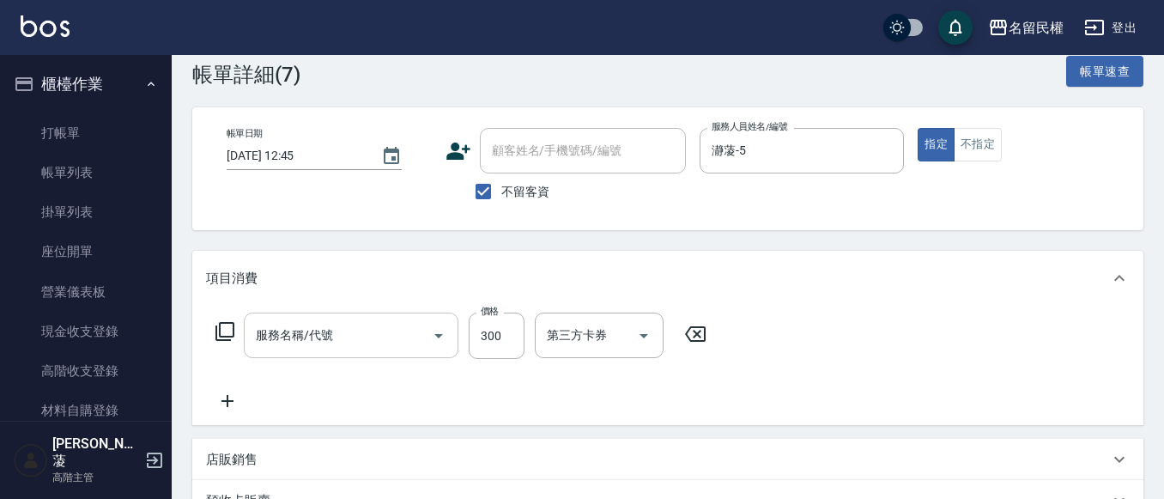
type input "指定洗髮(102)"
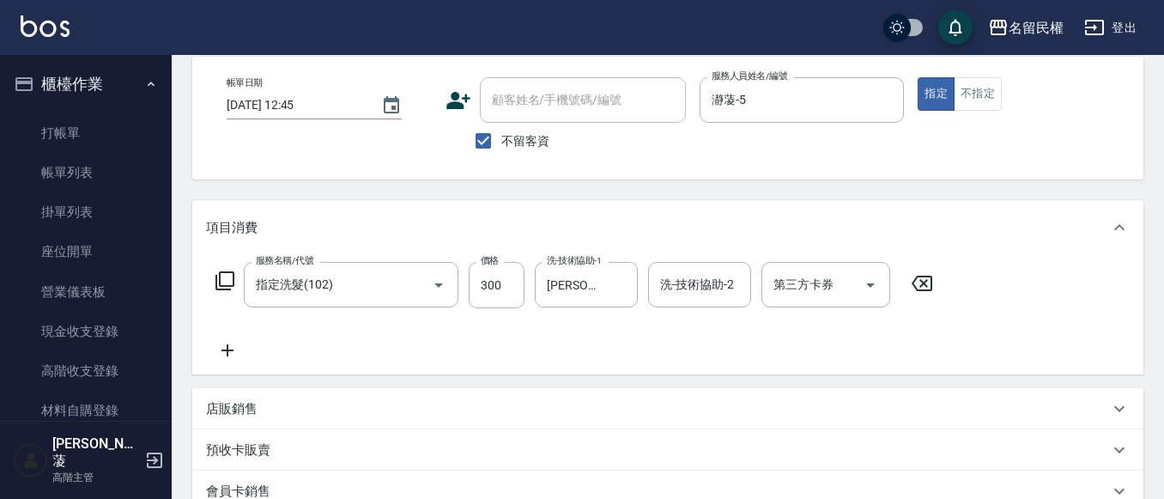
scroll to position [86, 0]
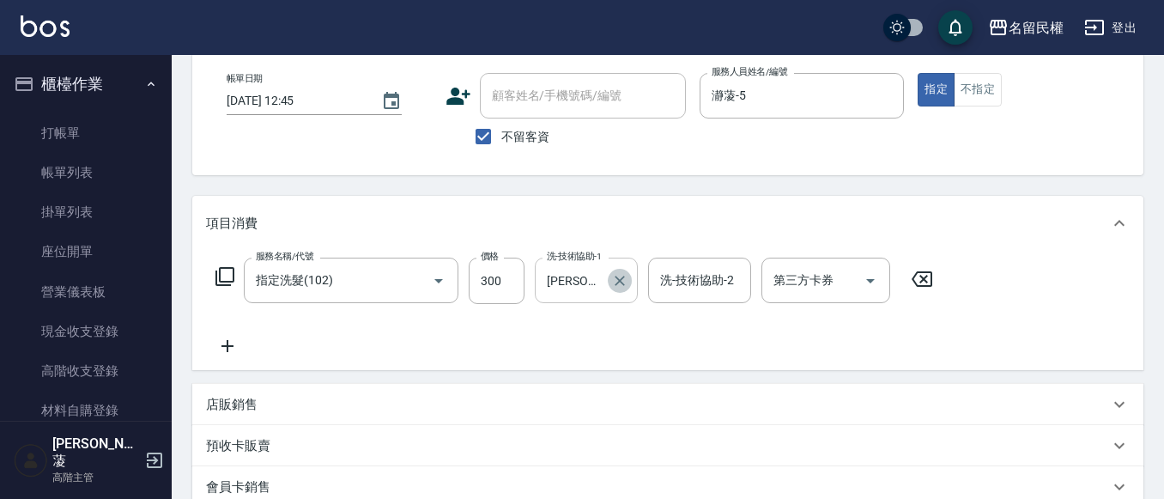
click at [621, 286] on icon "Clear" at bounding box center [619, 280] width 17 height 17
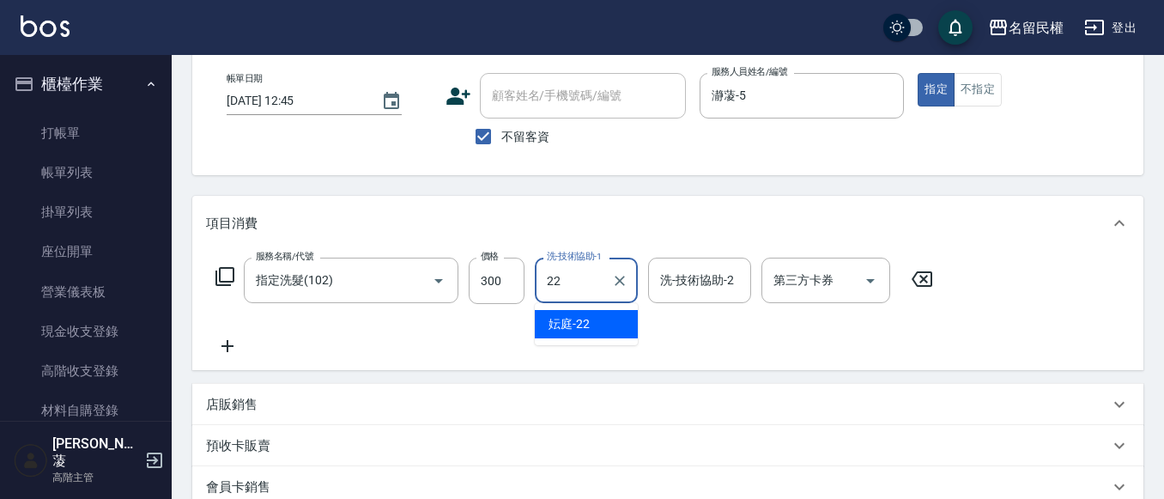
type input "妘庭-22"
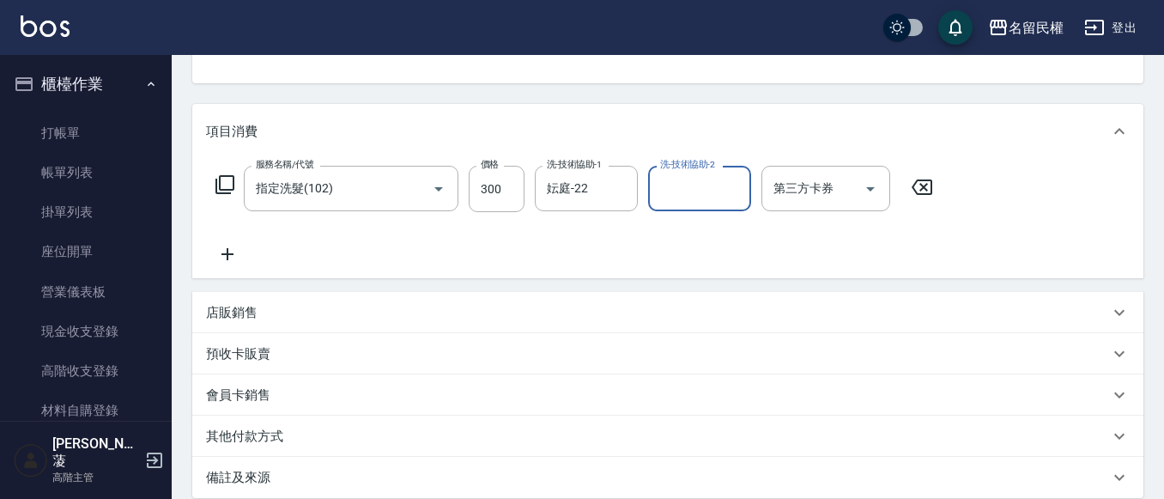
scroll to position [258, 0]
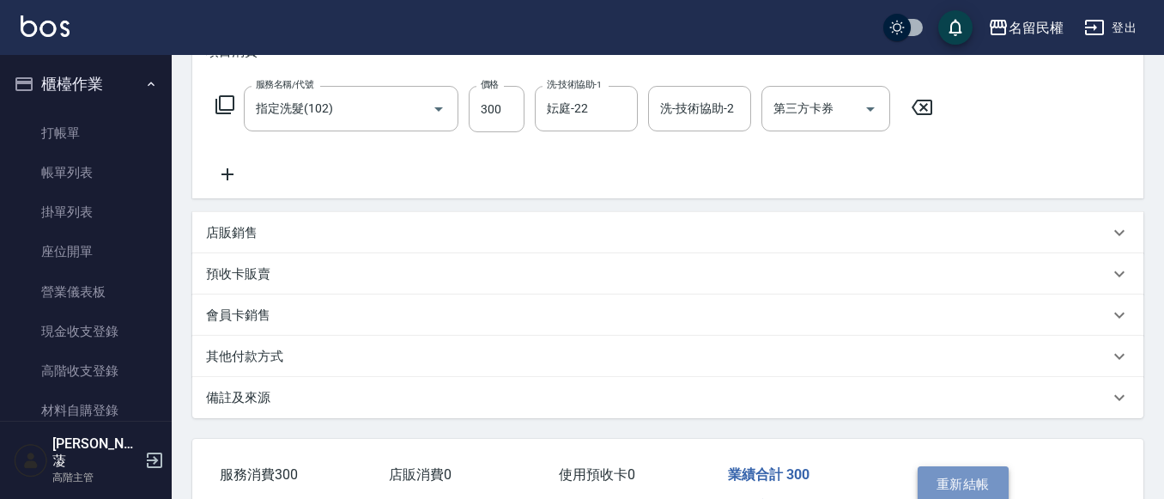
click at [970, 475] on button "重新結帳" at bounding box center [963, 484] width 91 height 36
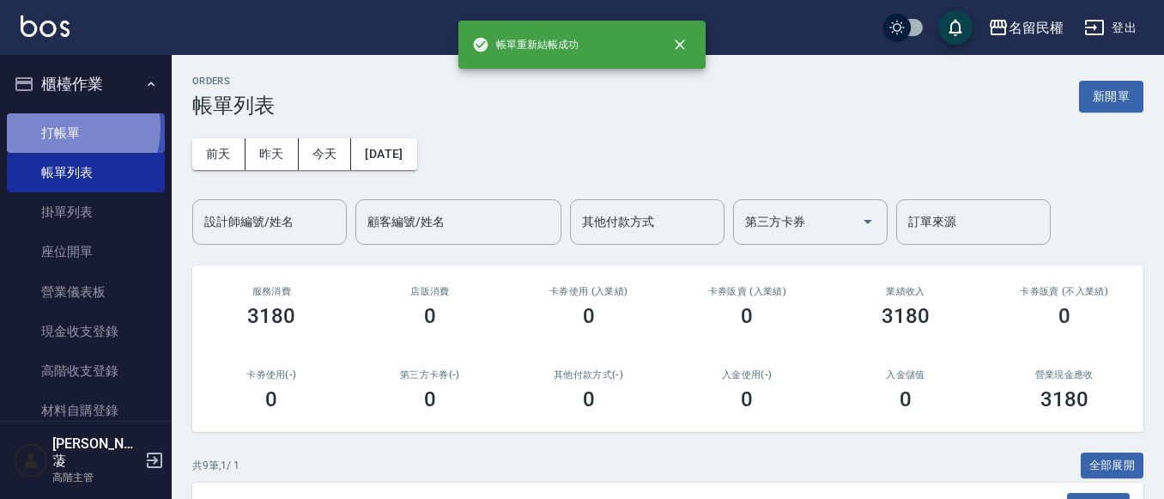
click at [67, 127] on link "打帳單" at bounding box center [86, 133] width 158 height 40
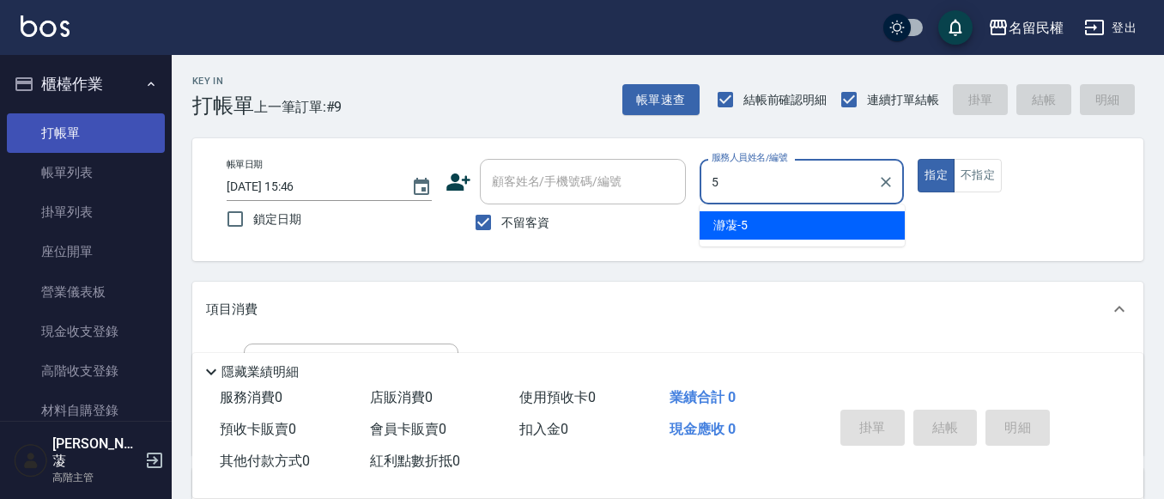
type input "瀞蓤-5"
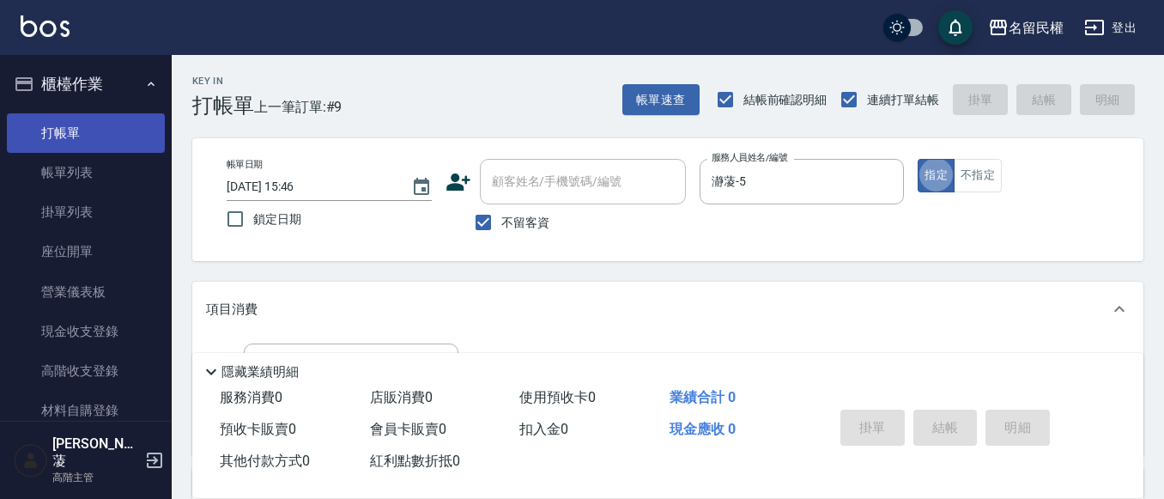
type button "true"
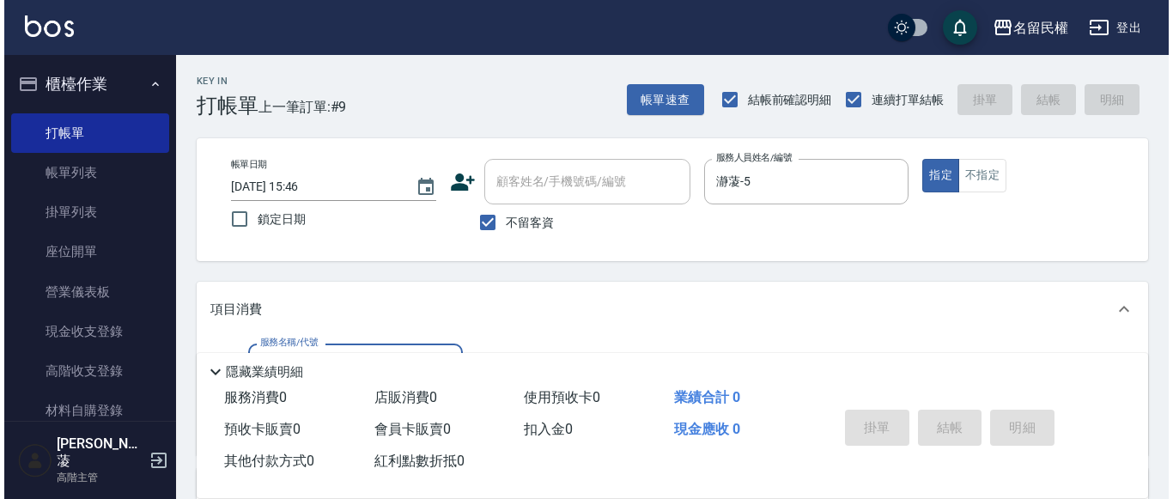
scroll to position [86, 0]
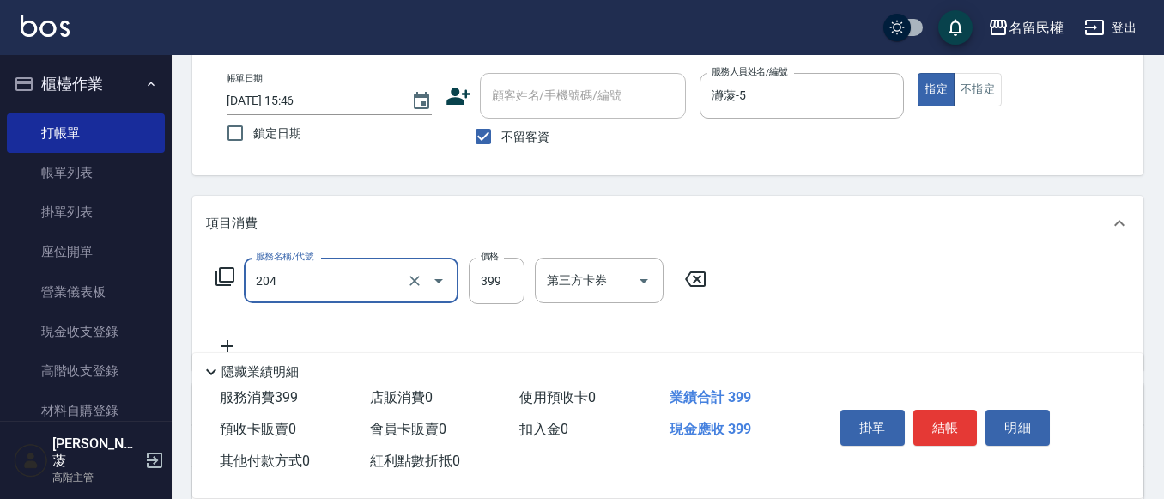
type input "不指定洗剪(204)"
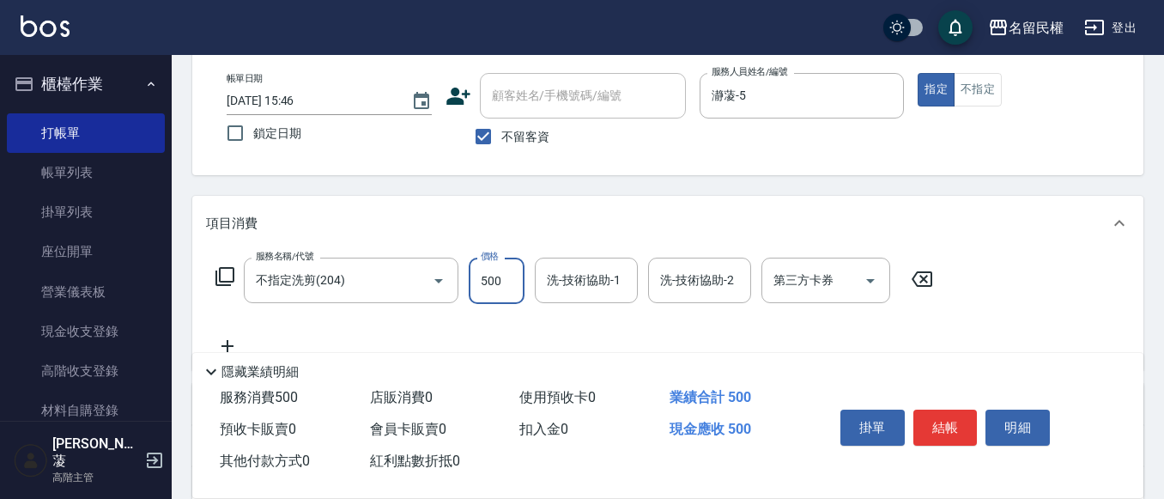
type input "500"
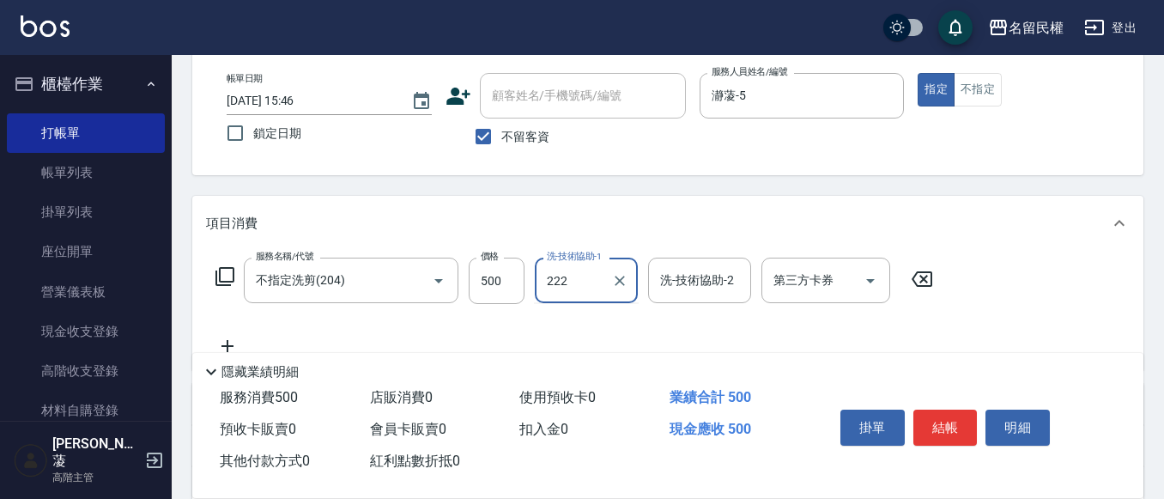
type input "222"
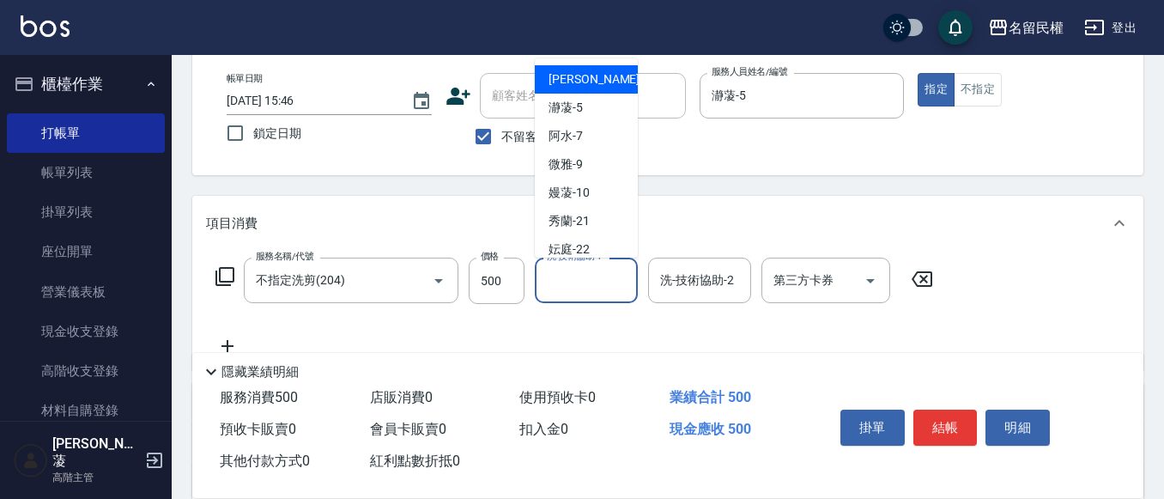
drag, startPoint x: 574, startPoint y: 276, endPoint x: 587, endPoint y: 241, distance: 36.7
click at [578, 270] on input "洗-技術協助-1" at bounding box center [587, 280] width 88 height 30
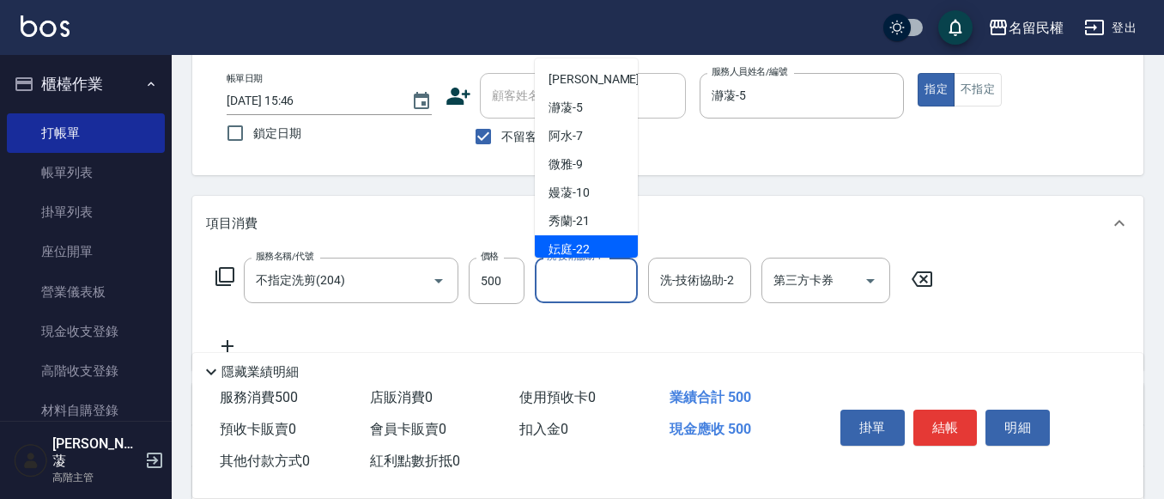
click at [580, 236] on div "妘庭 -22" at bounding box center [586, 249] width 103 height 28
type input "妘庭-22"
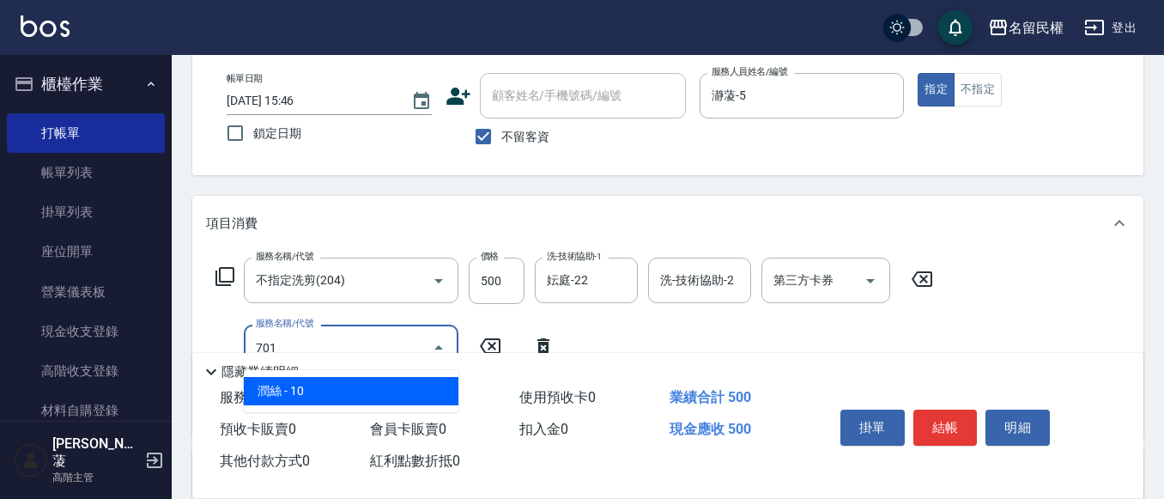
type input "潤絲(701)"
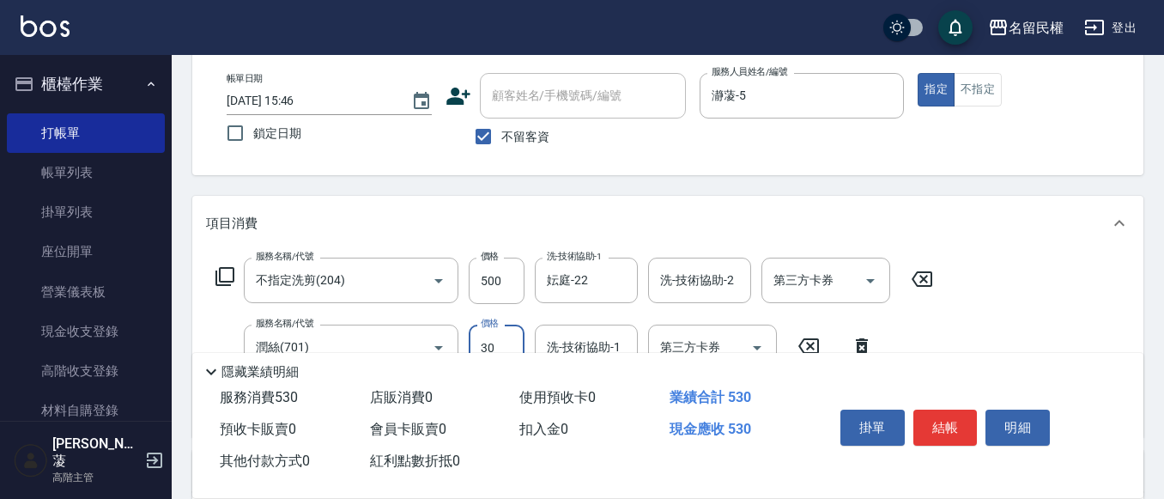
type input "30"
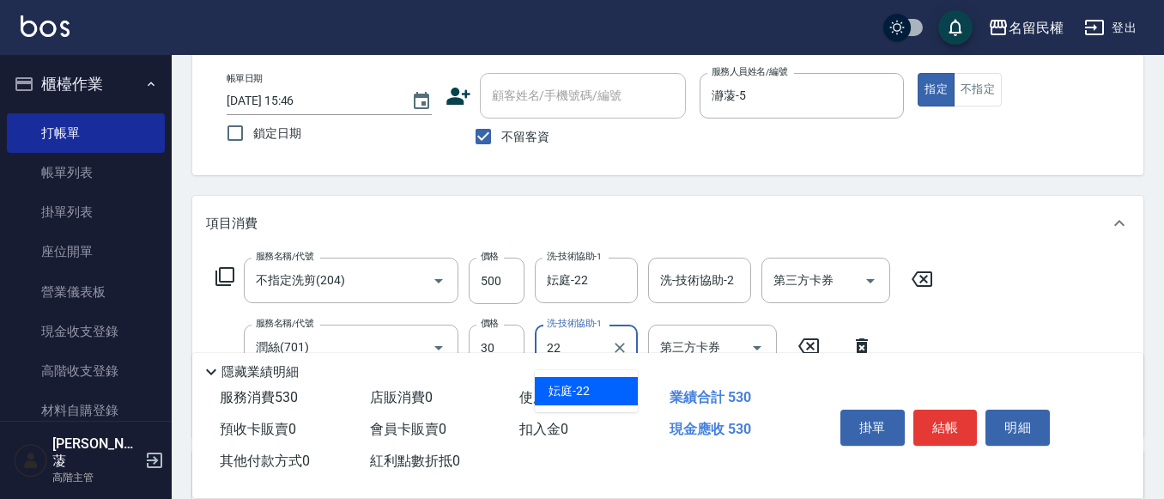
type input "妘庭-22"
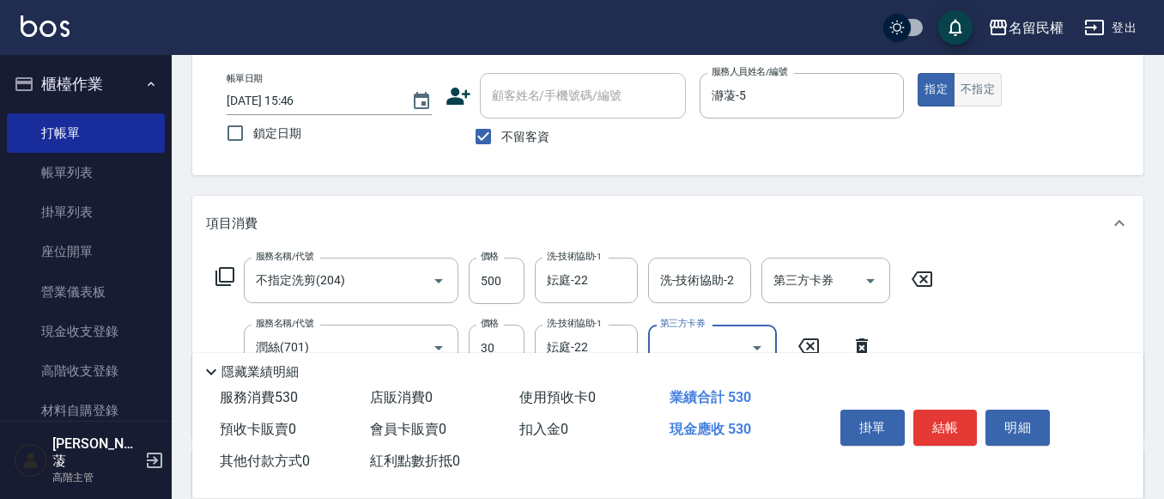
click at [962, 90] on button "不指定" at bounding box center [978, 89] width 48 height 33
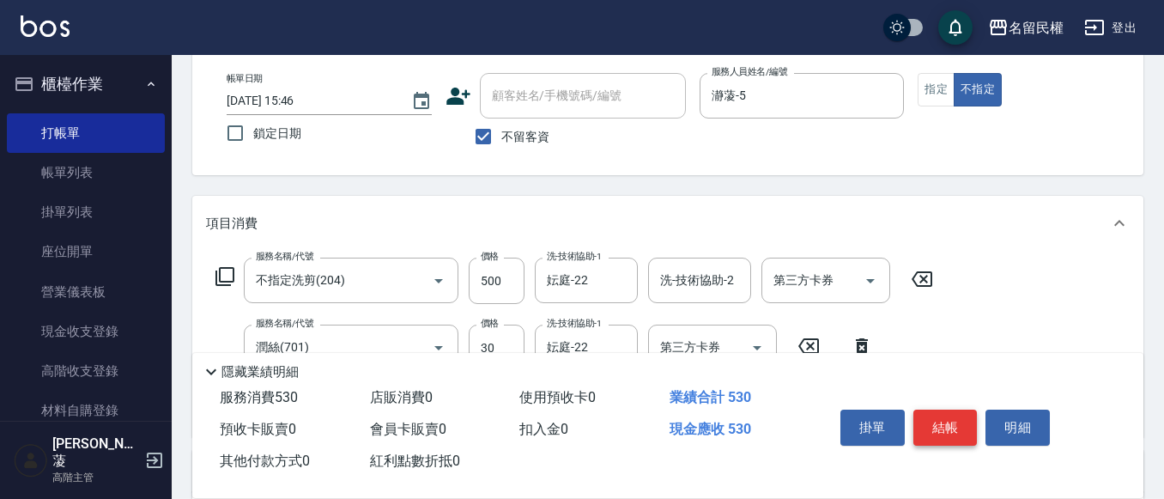
click at [960, 423] on button "結帳" at bounding box center [946, 428] width 64 height 36
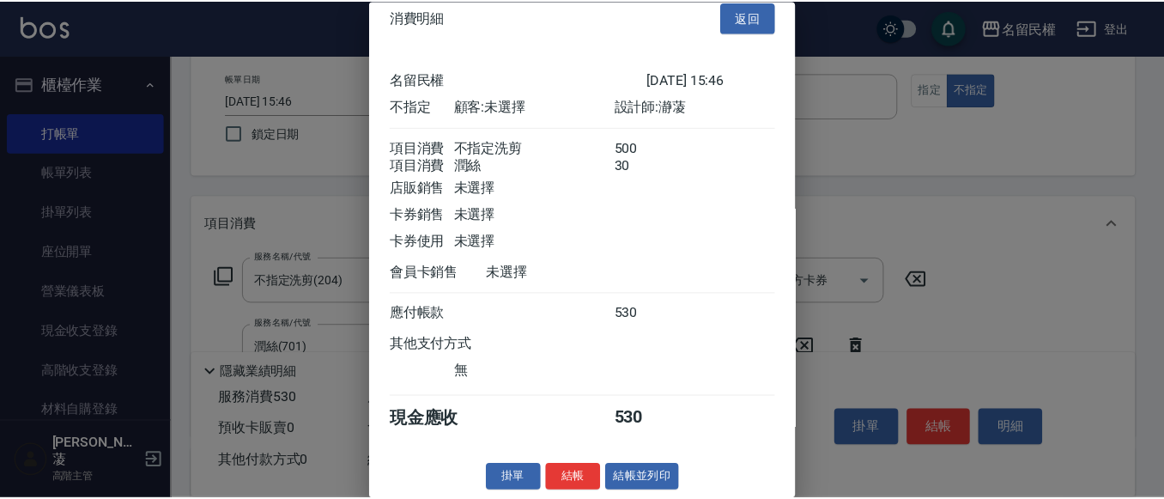
scroll to position [43, 0]
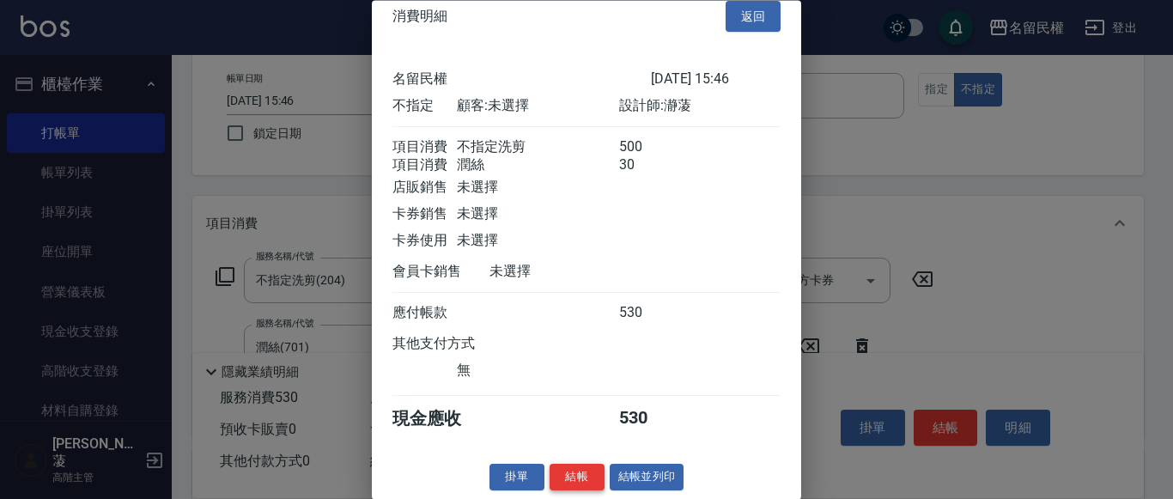
click at [586, 478] on button "結帳" at bounding box center [577, 478] width 55 height 27
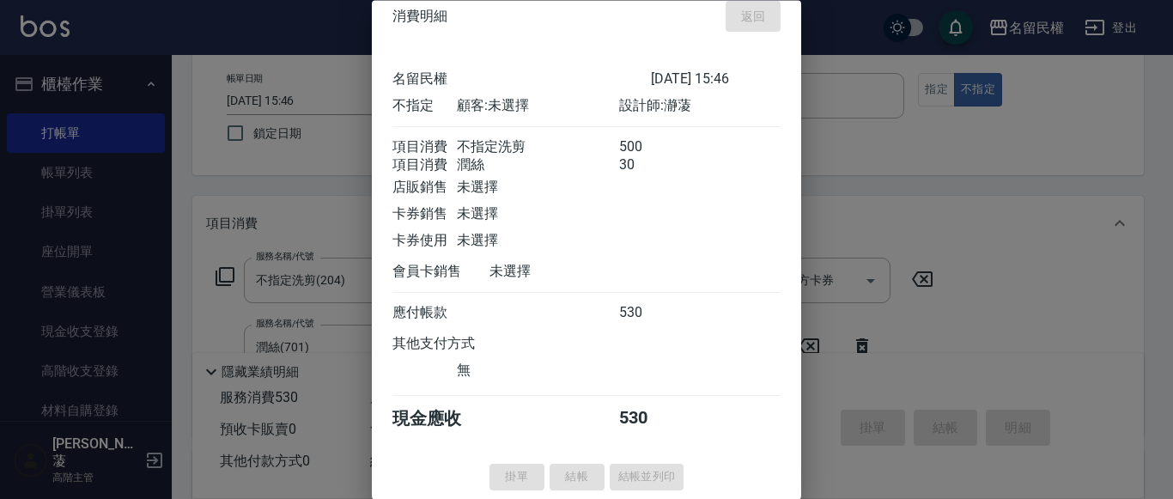
type input "[DATE] 15:57"
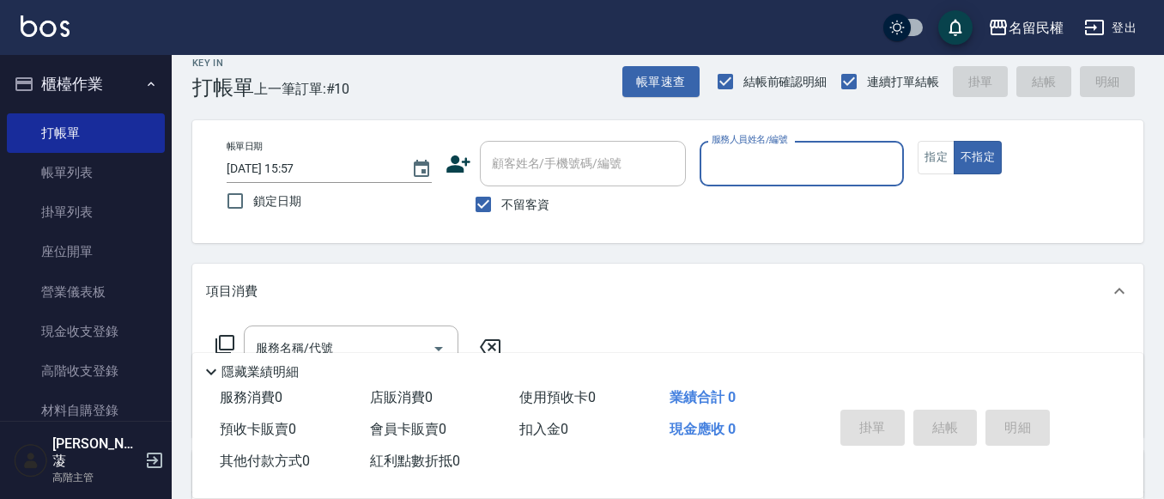
scroll to position [0, 0]
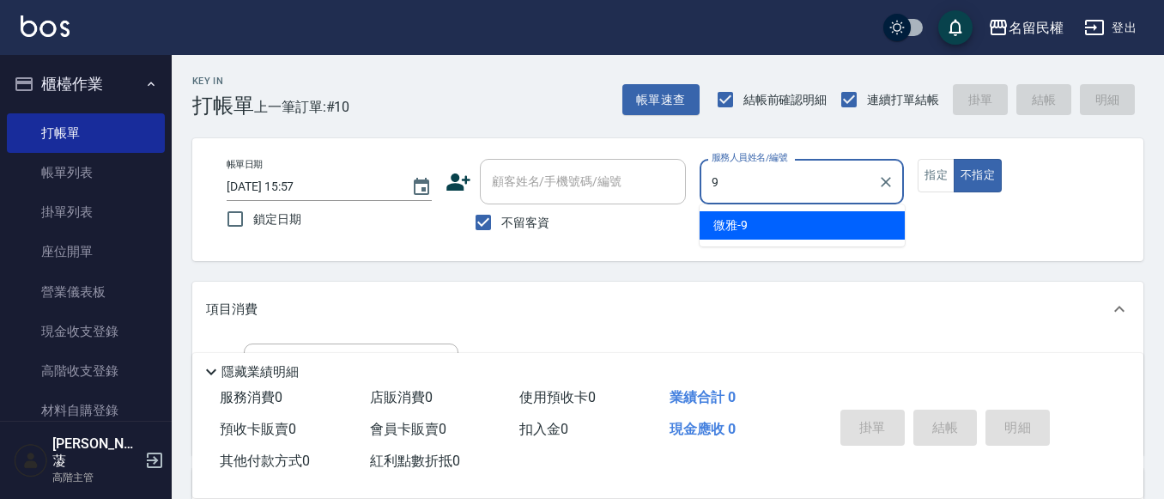
type input "微雅-9"
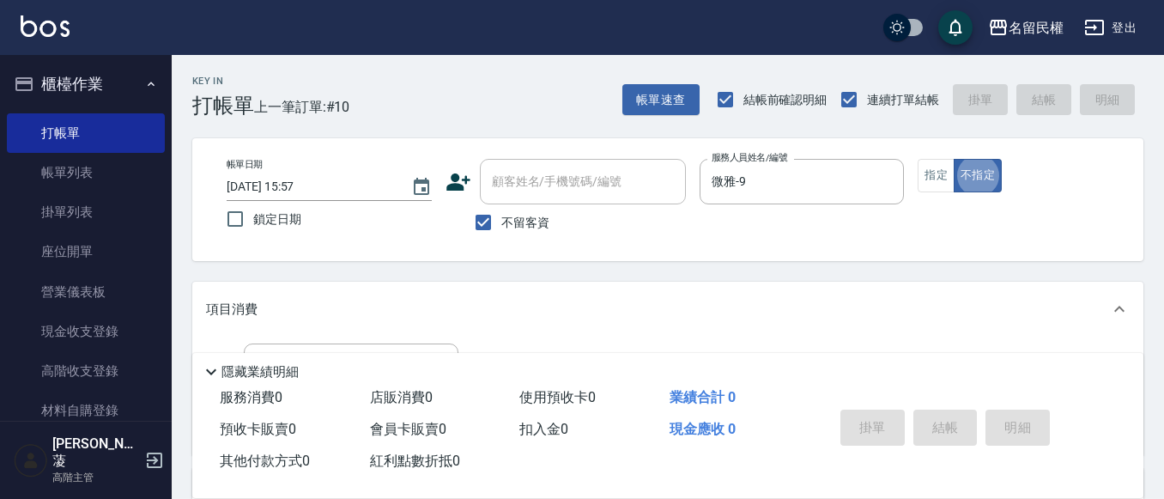
type button "false"
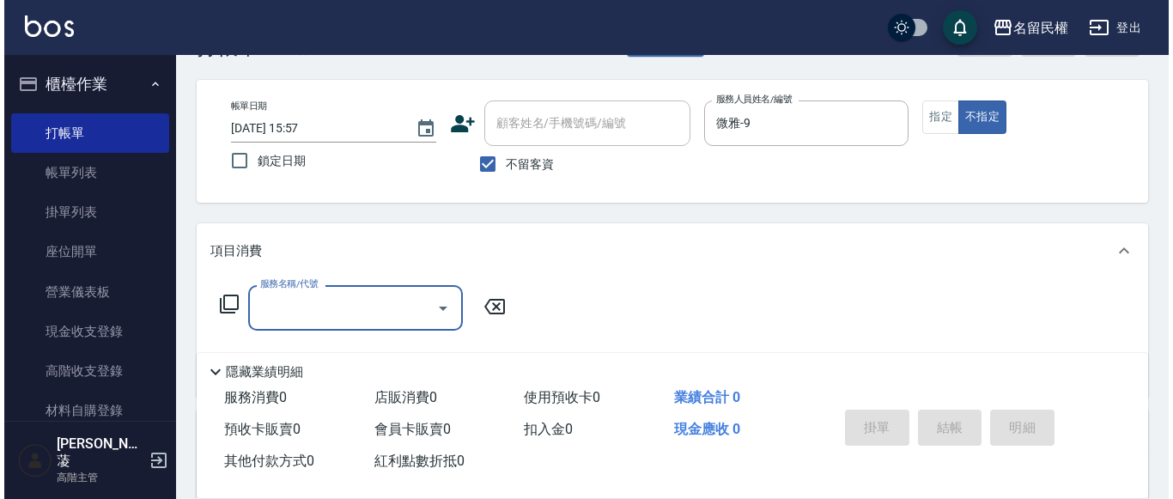
scroll to position [86, 0]
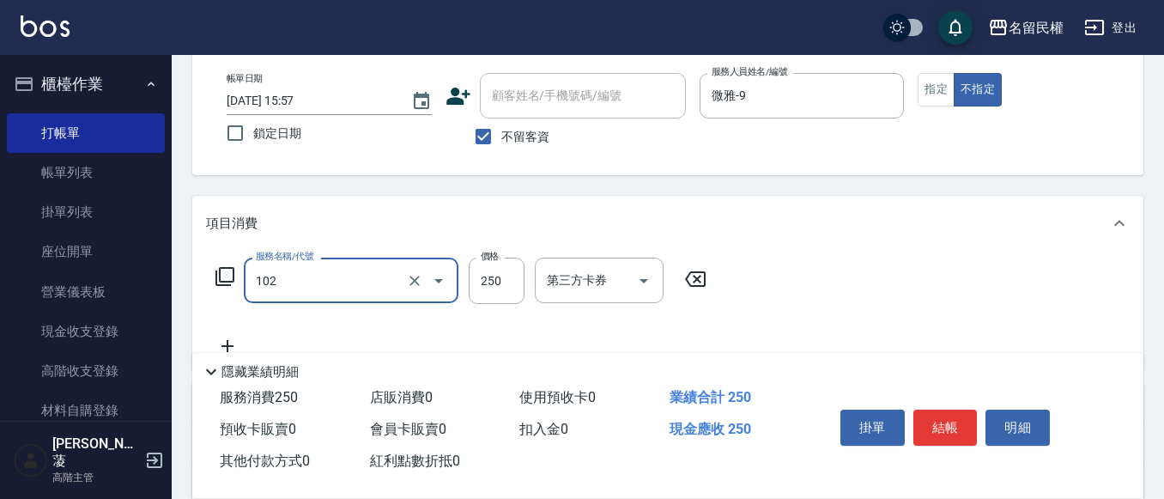
type input "指定洗髮(102)"
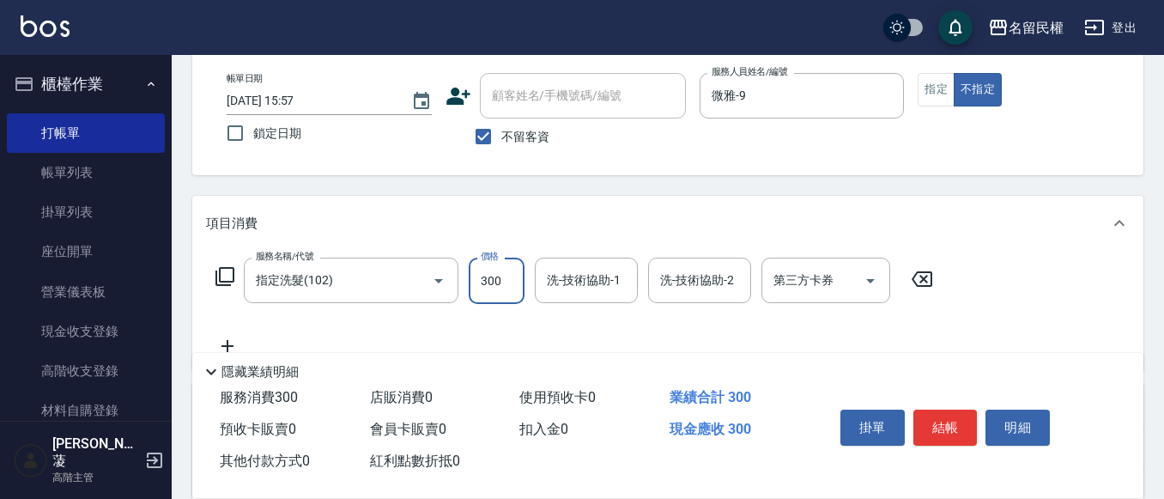
type input "300"
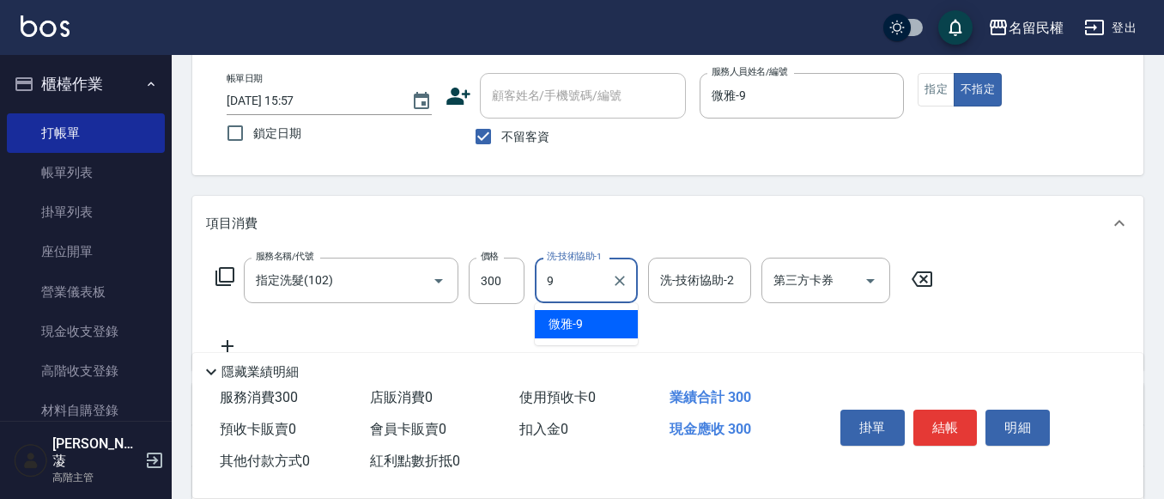
type input "微雅-9"
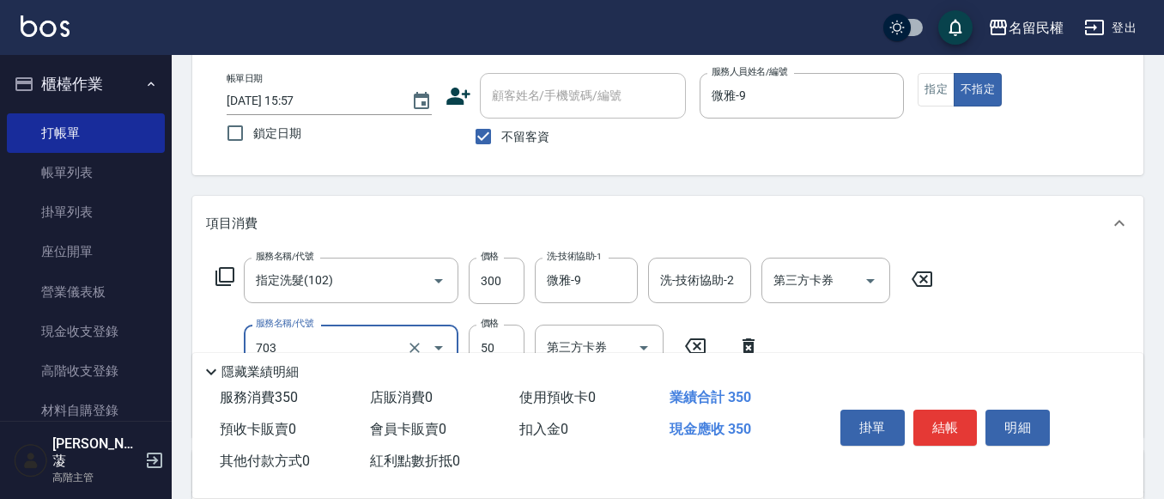
type input "青捲/吹捲/夾直/電棒/夾玉米鬚(703)"
click at [946, 430] on button "結帳" at bounding box center [946, 428] width 64 height 36
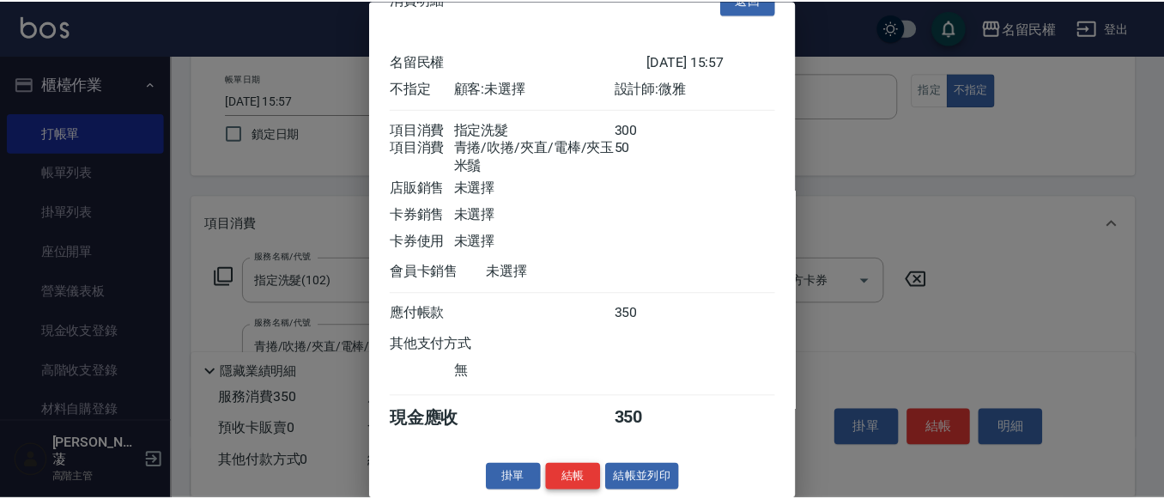
scroll to position [64, 0]
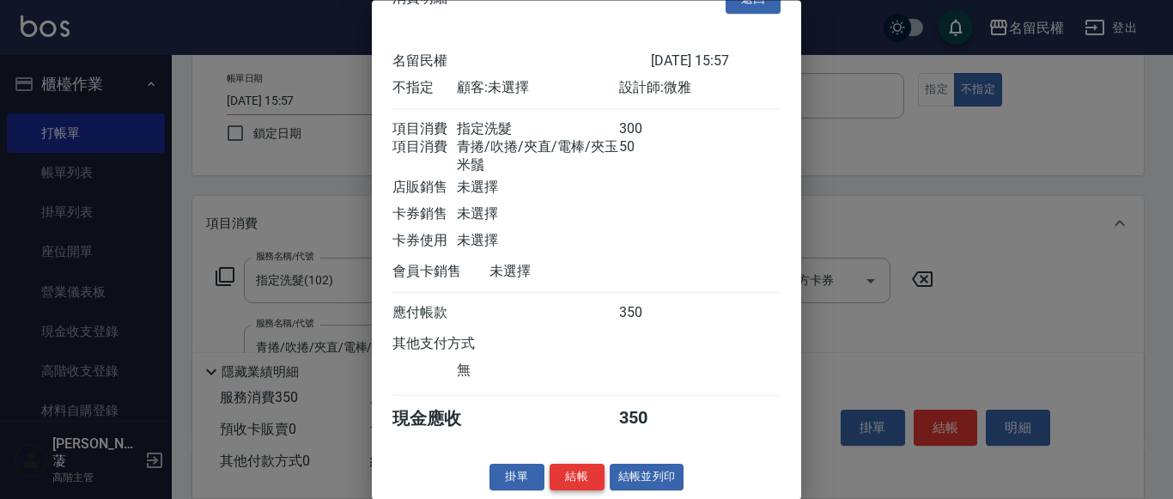
click at [564, 471] on button "結帳" at bounding box center [577, 478] width 55 height 27
